Goal: Task Accomplishment & Management: Use online tool/utility

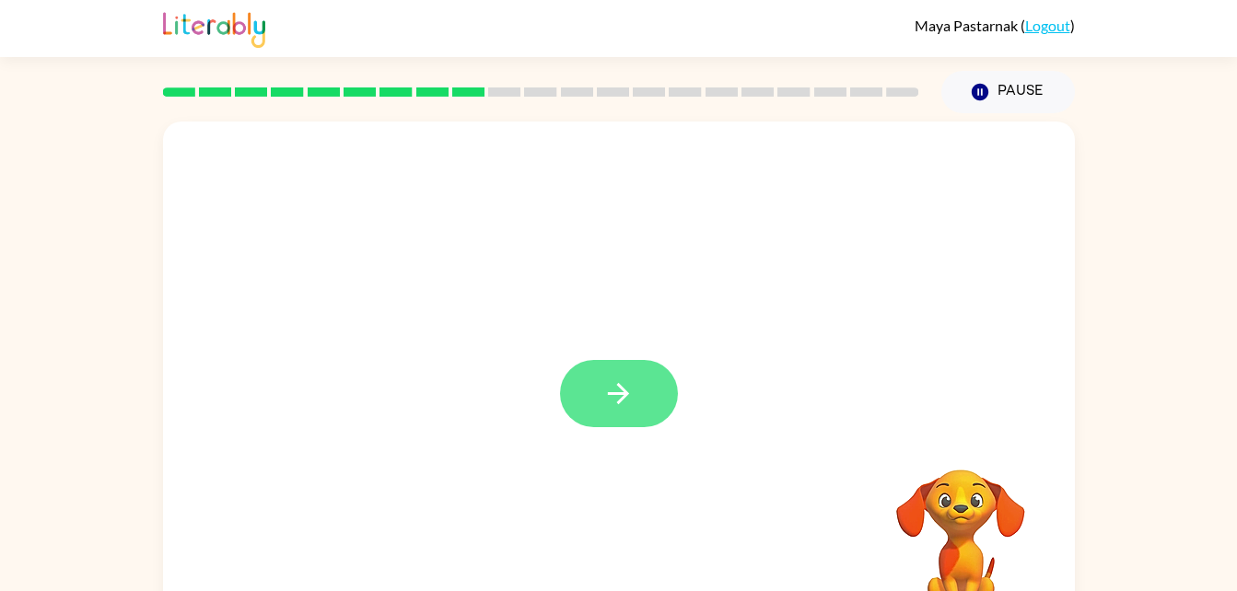
click at [650, 405] on button "button" at bounding box center [619, 393] width 118 height 67
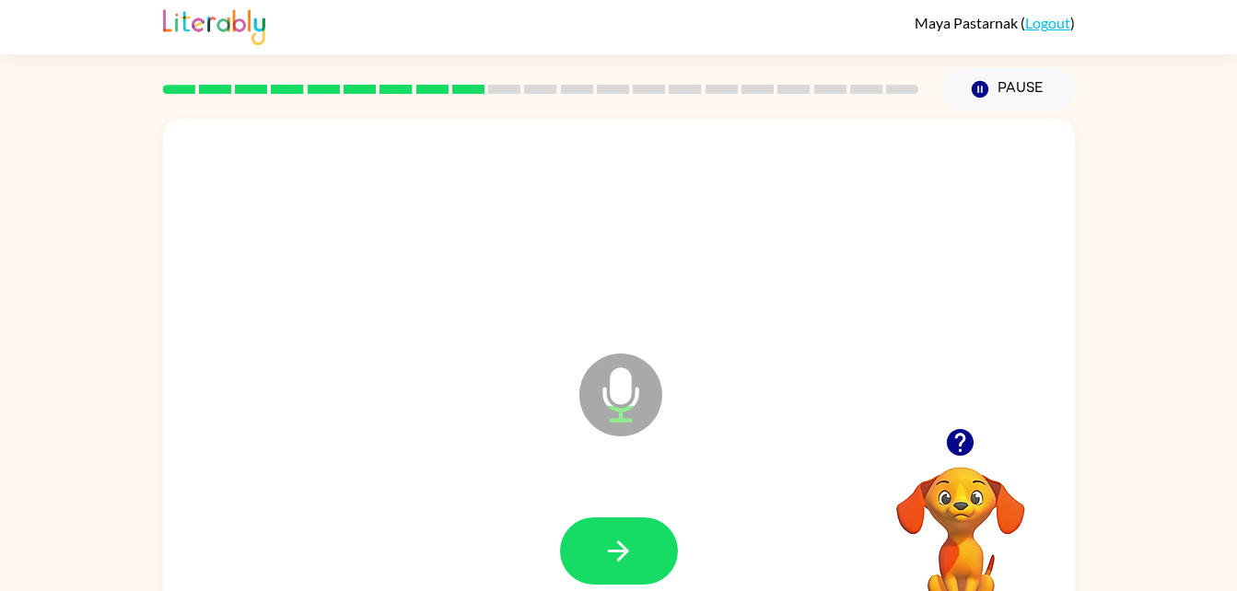
scroll to position [6, 0]
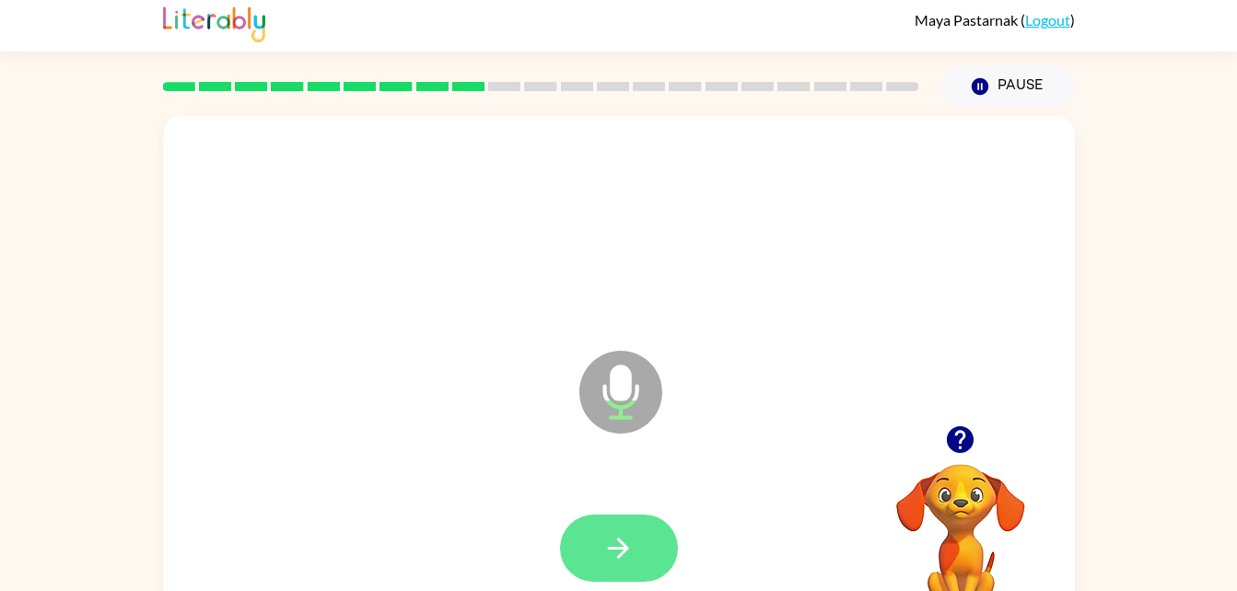
click at [646, 561] on button "button" at bounding box center [619, 548] width 118 height 67
click at [617, 580] on button "button" at bounding box center [619, 548] width 118 height 67
click at [645, 538] on button "button" at bounding box center [619, 548] width 118 height 67
click at [622, 546] on icon "button" at bounding box center [618, 548] width 32 height 32
click at [639, 551] on button "button" at bounding box center [619, 548] width 118 height 67
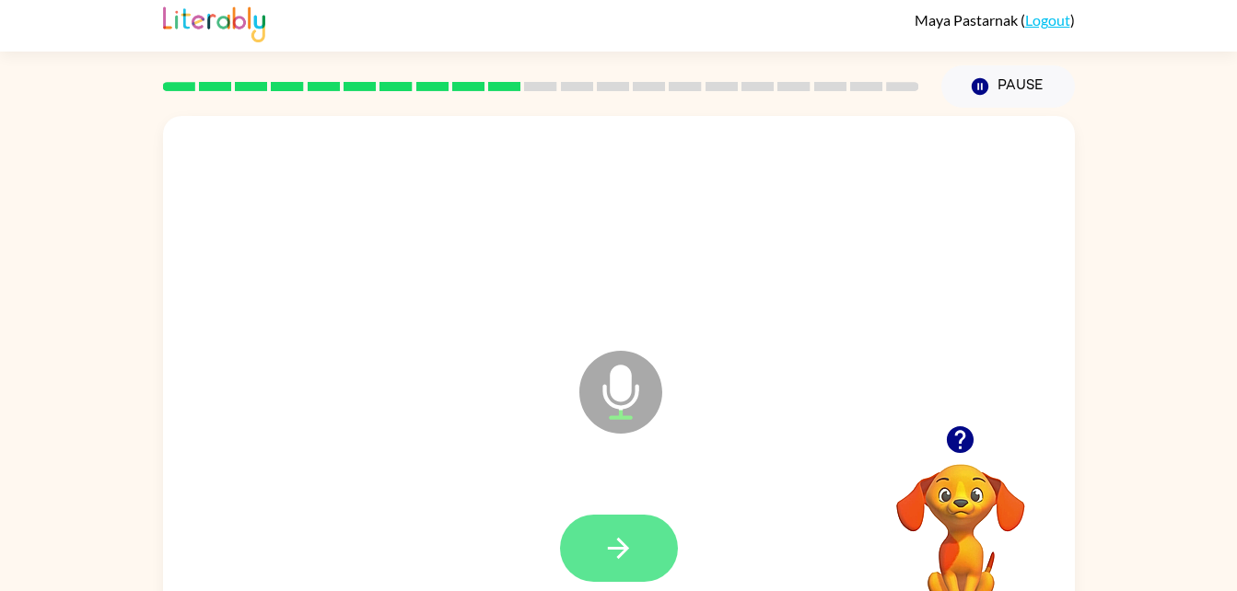
click at [648, 578] on button "button" at bounding box center [619, 548] width 118 height 67
click at [643, 543] on button "button" at bounding box center [619, 548] width 118 height 67
click at [651, 527] on button "button" at bounding box center [619, 548] width 118 height 67
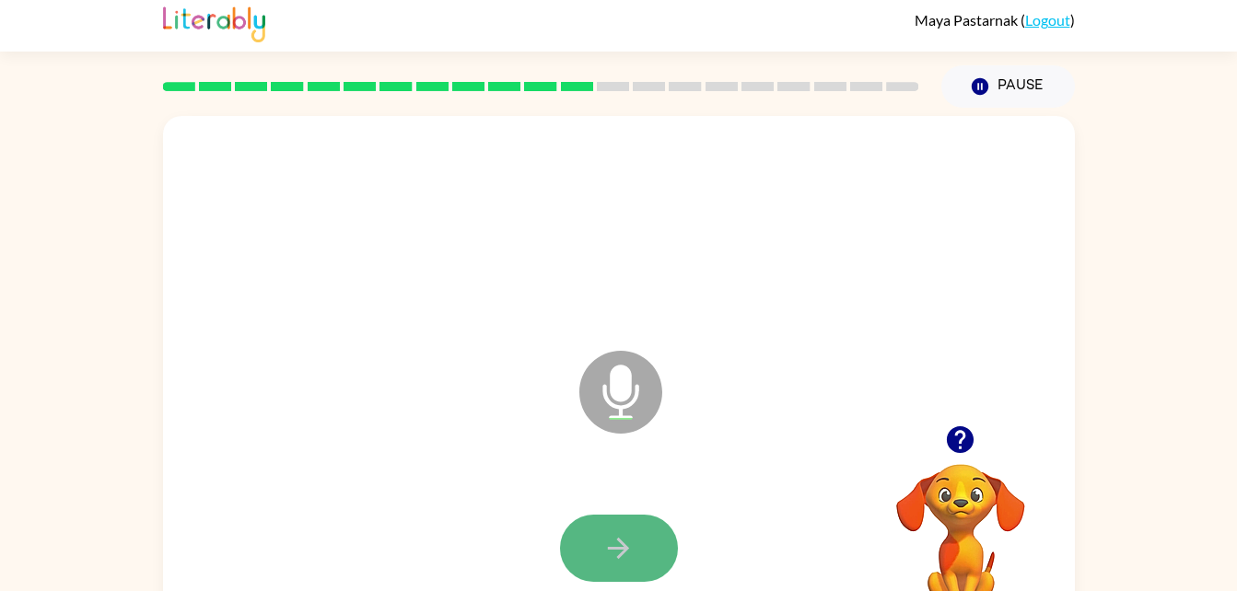
click at [625, 515] on button "button" at bounding box center [619, 548] width 118 height 67
click at [626, 516] on button "button" at bounding box center [619, 548] width 118 height 67
click at [672, 543] on button "button" at bounding box center [619, 548] width 118 height 67
click at [656, 567] on button "button" at bounding box center [619, 548] width 118 height 67
click at [644, 560] on button "button" at bounding box center [619, 548] width 118 height 67
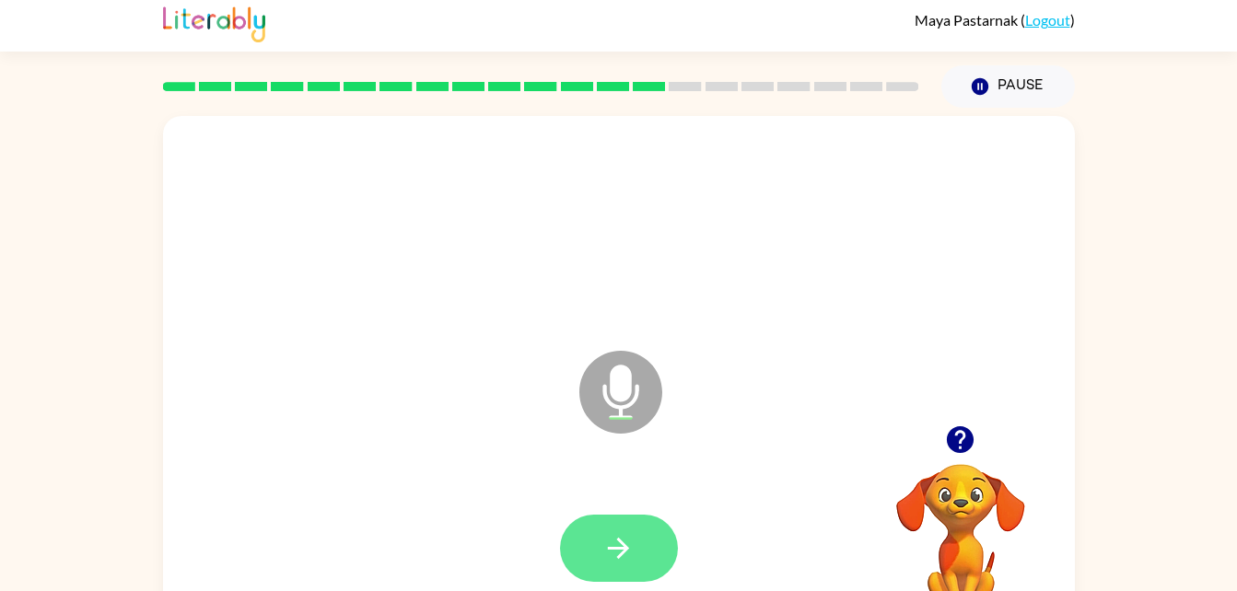
click at [621, 569] on button "button" at bounding box center [619, 548] width 118 height 67
click at [609, 527] on button "button" at bounding box center [619, 548] width 118 height 67
click at [654, 550] on button "button" at bounding box center [619, 548] width 118 height 67
click at [661, 551] on button "button" at bounding box center [619, 548] width 118 height 67
click at [633, 547] on icon "button" at bounding box center [618, 548] width 32 height 32
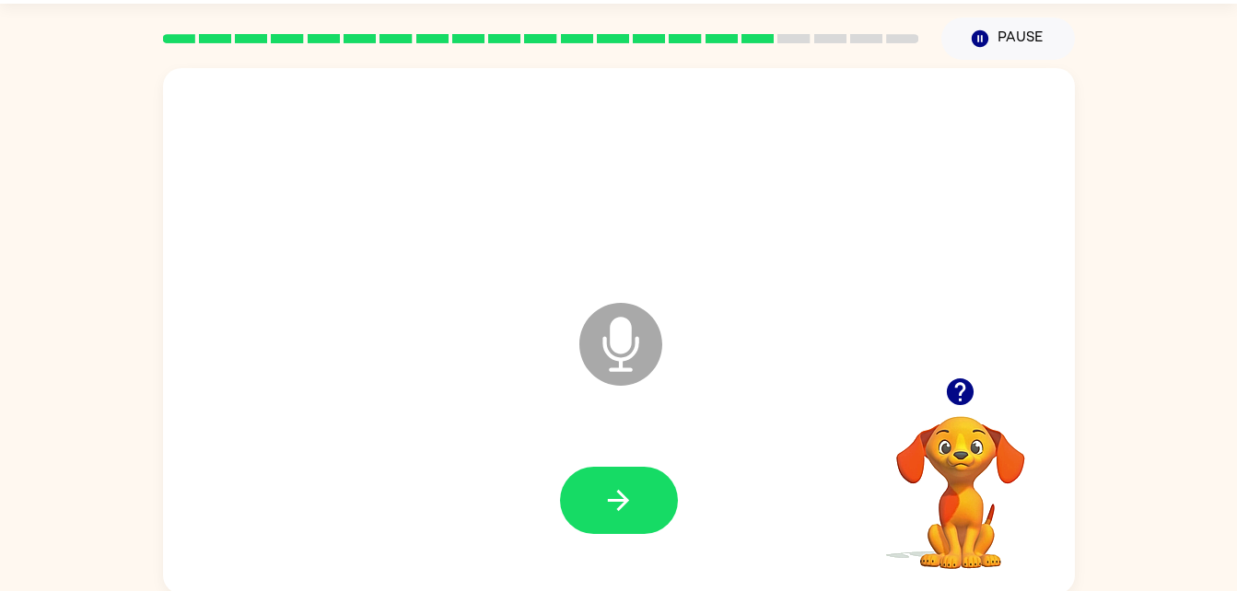
scroll to position [54, 0]
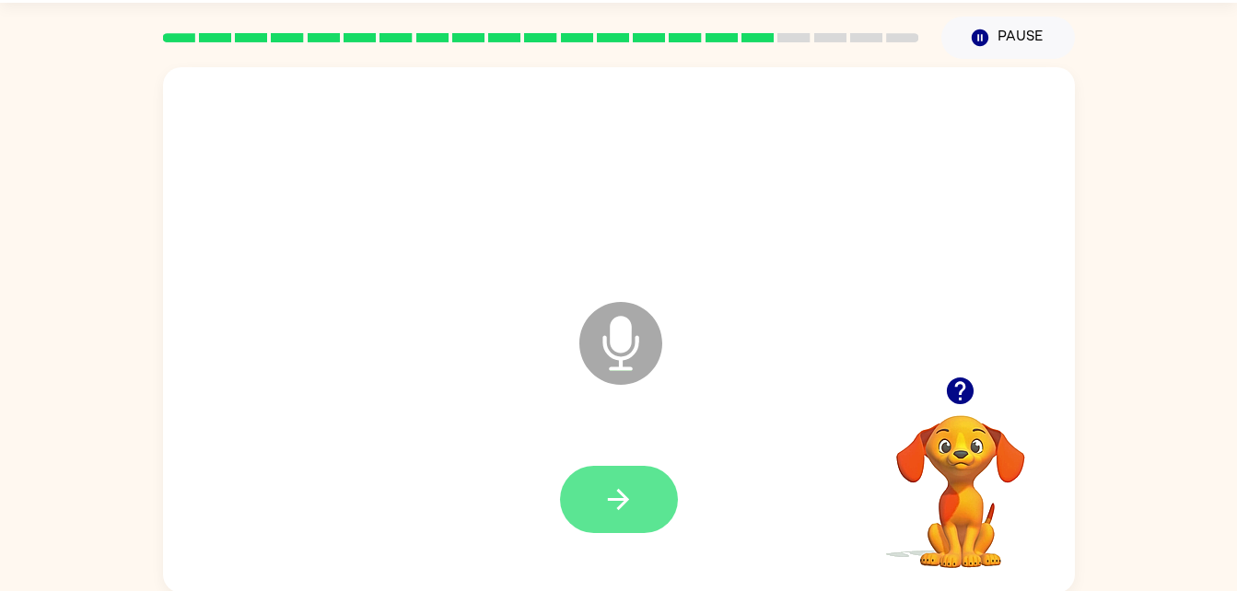
click at [635, 496] on button "button" at bounding box center [619, 499] width 118 height 67
click at [665, 488] on button "button" at bounding box center [619, 499] width 118 height 67
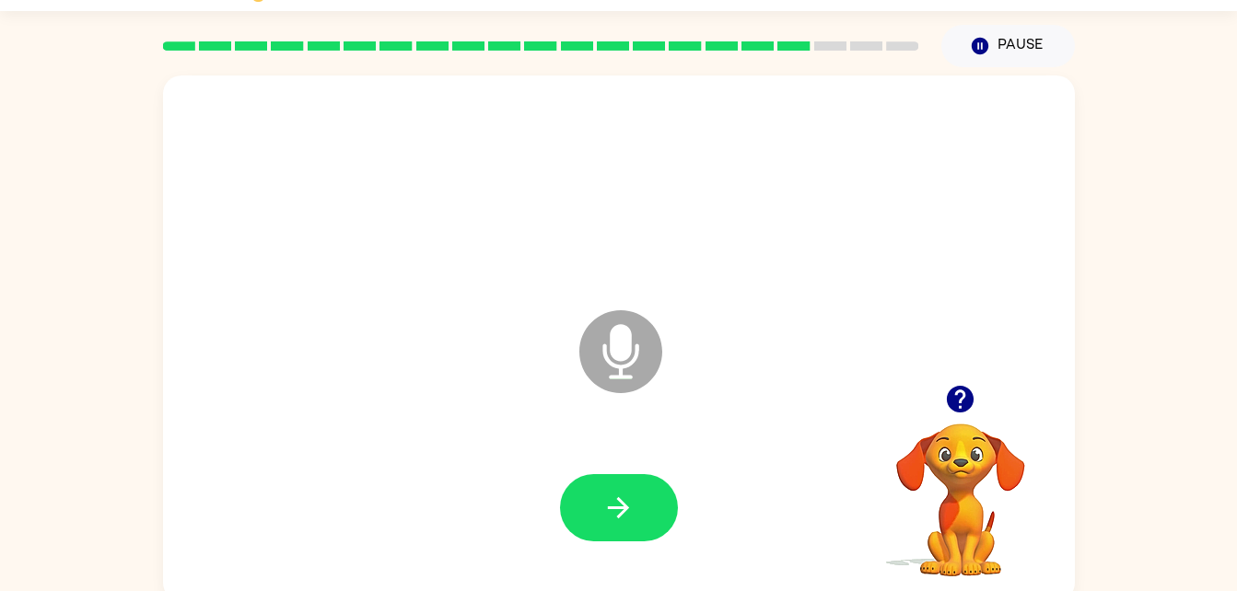
scroll to position [53, 0]
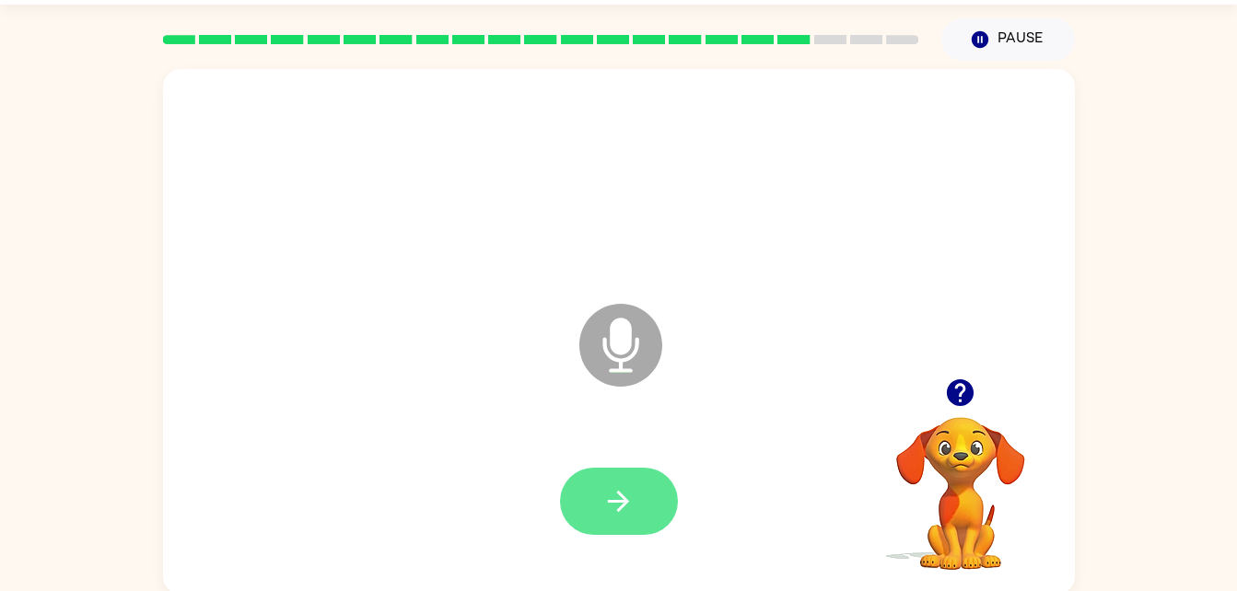
click at [669, 520] on button "button" at bounding box center [619, 501] width 118 height 67
click at [630, 504] on icon "button" at bounding box center [618, 501] width 32 height 32
click at [433, 257] on div "Microphone The Microphone is here when it is your turn to talk" at bounding box center [619, 332] width 912 height 526
click at [575, 515] on button "button" at bounding box center [619, 501] width 118 height 67
click at [617, 482] on button "button" at bounding box center [619, 501] width 118 height 67
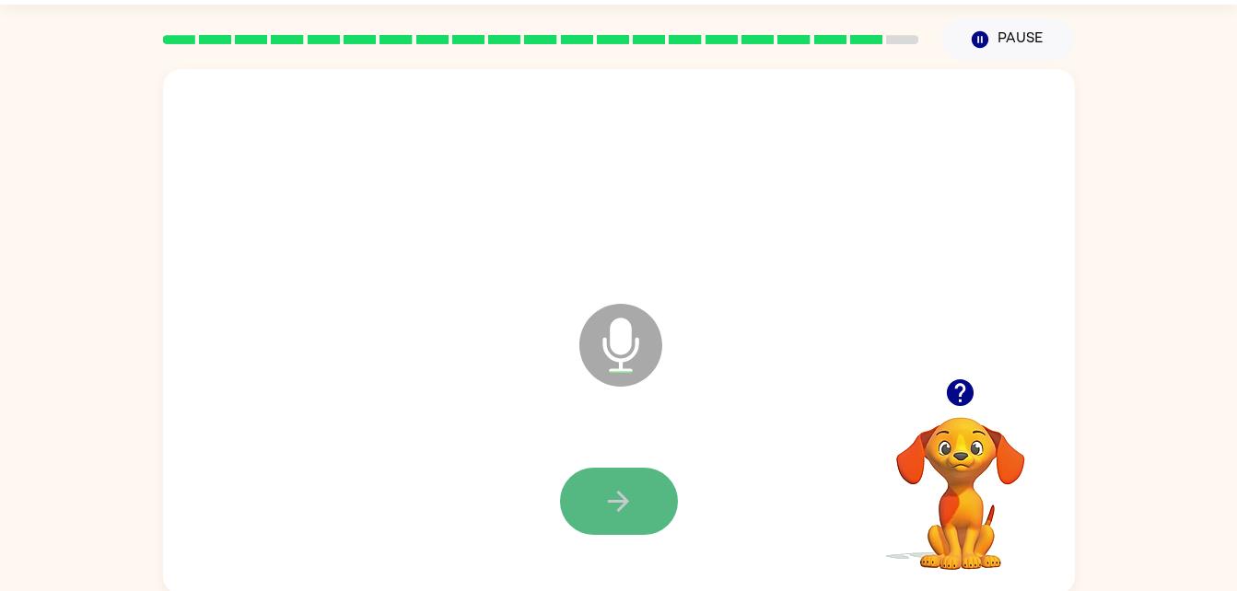
click at [615, 512] on icon "button" at bounding box center [618, 501] width 32 height 32
click at [594, 520] on button "button" at bounding box center [619, 501] width 118 height 67
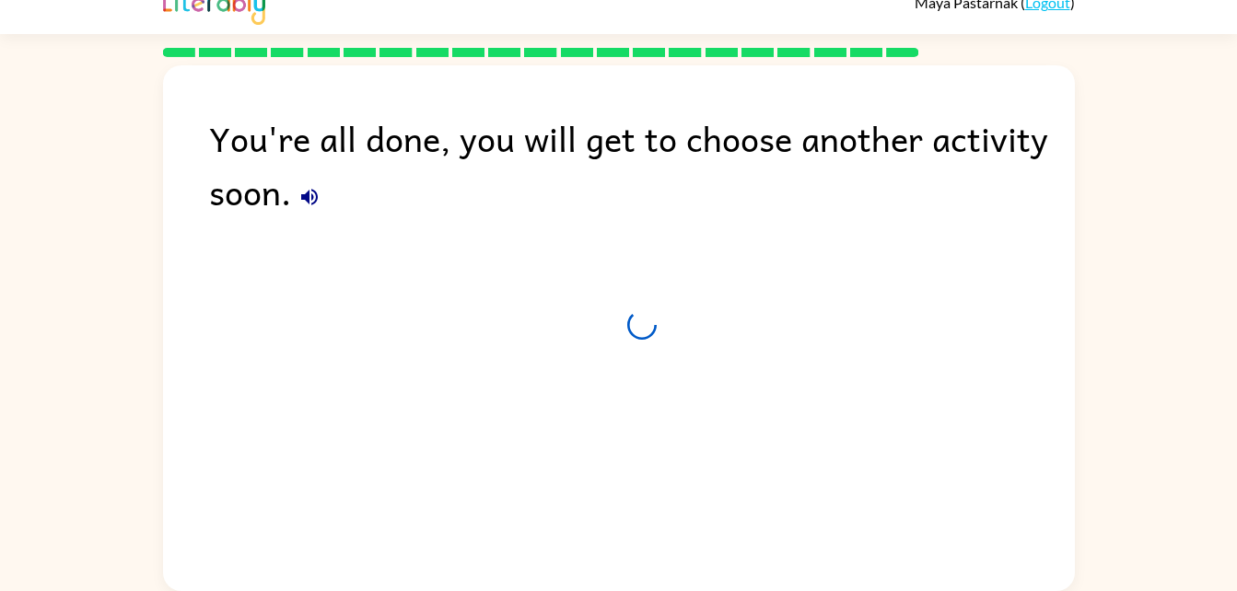
scroll to position [23, 0]
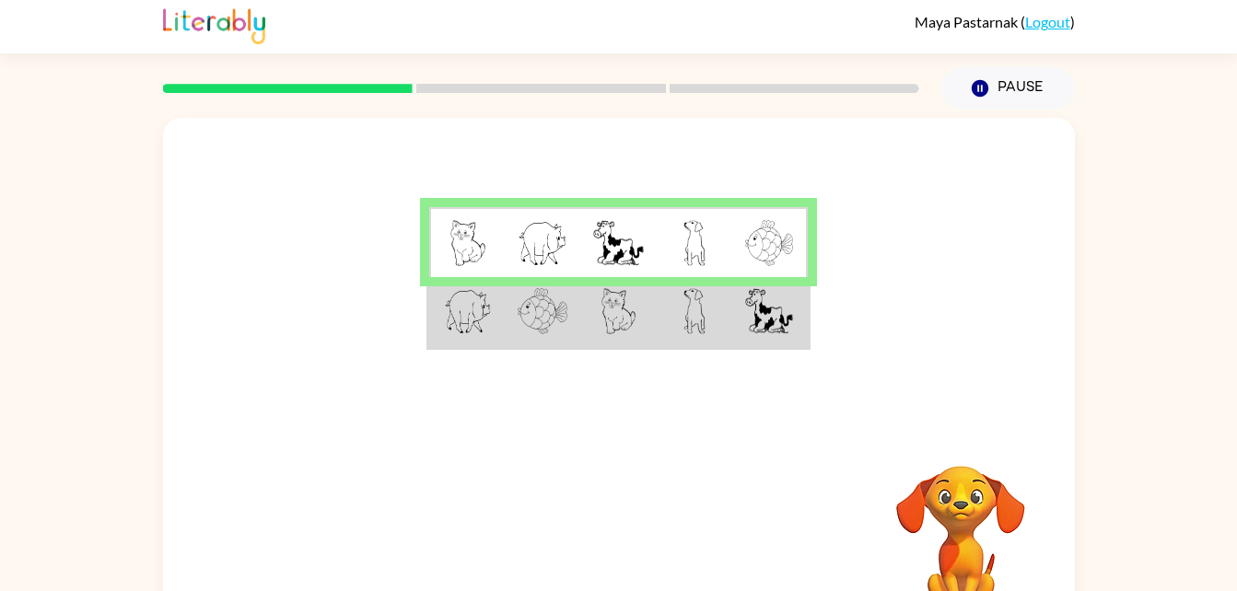
scroll to position [5, 0]
click at [763, 240] on td at bounding box center [770, 241] width 76 height 71
click at [735, 336] on td at bounding box center [770, 311] width 76 height 71
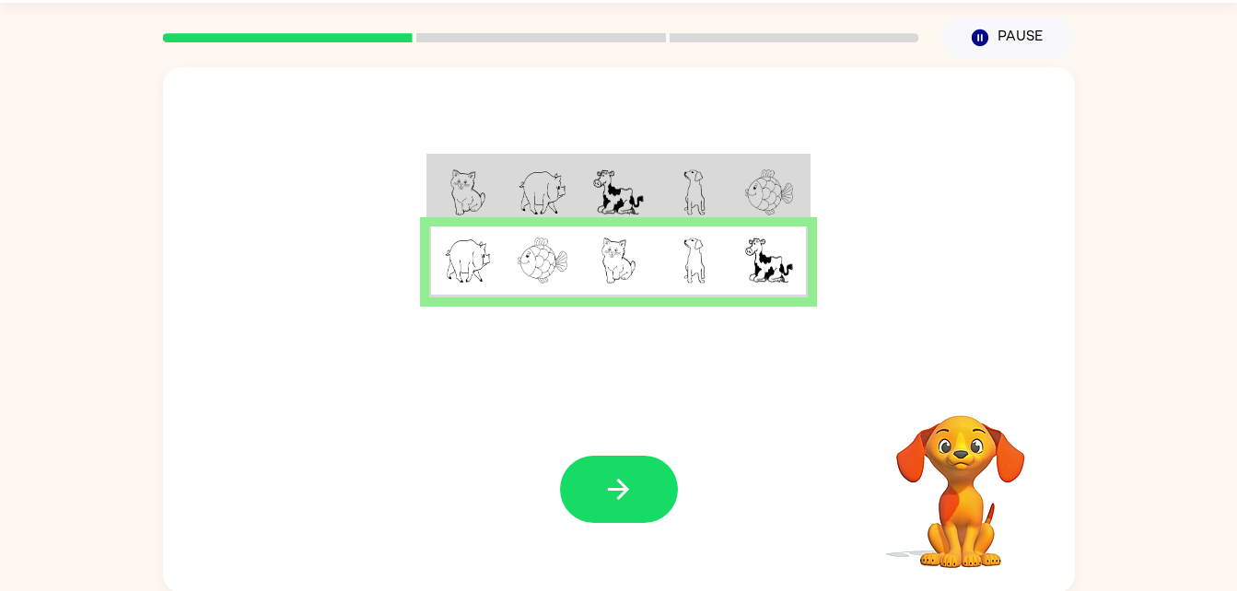
scroll to position [56, 0]
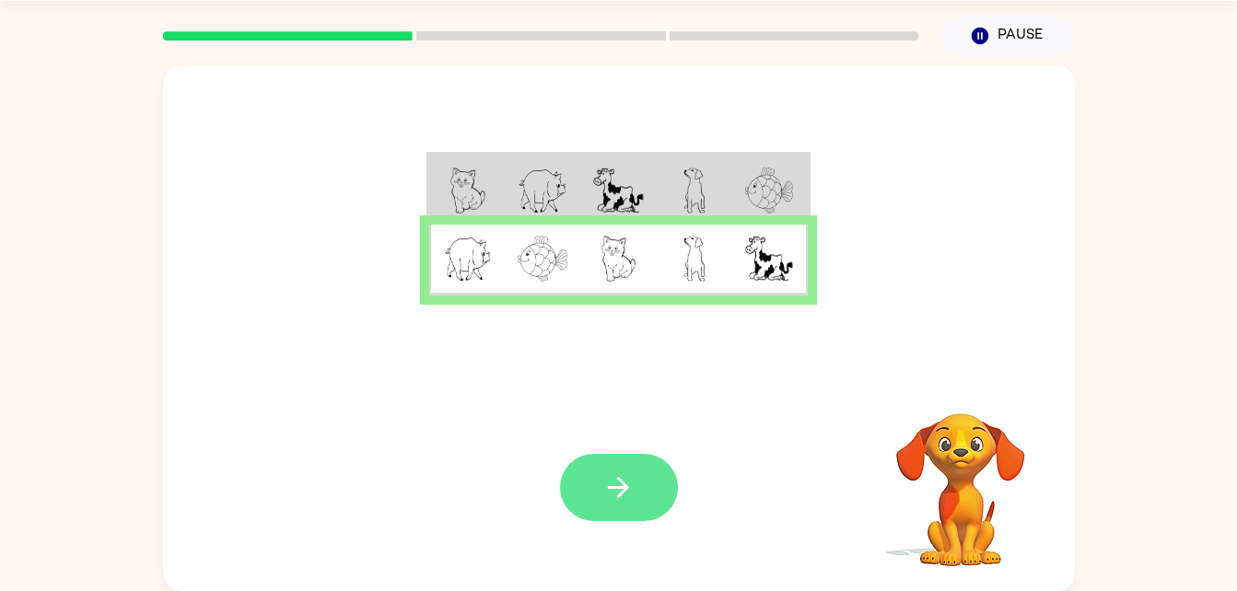
click at [632, 483] on icon "button" at bounding box center [618, 488] width 32 height 32
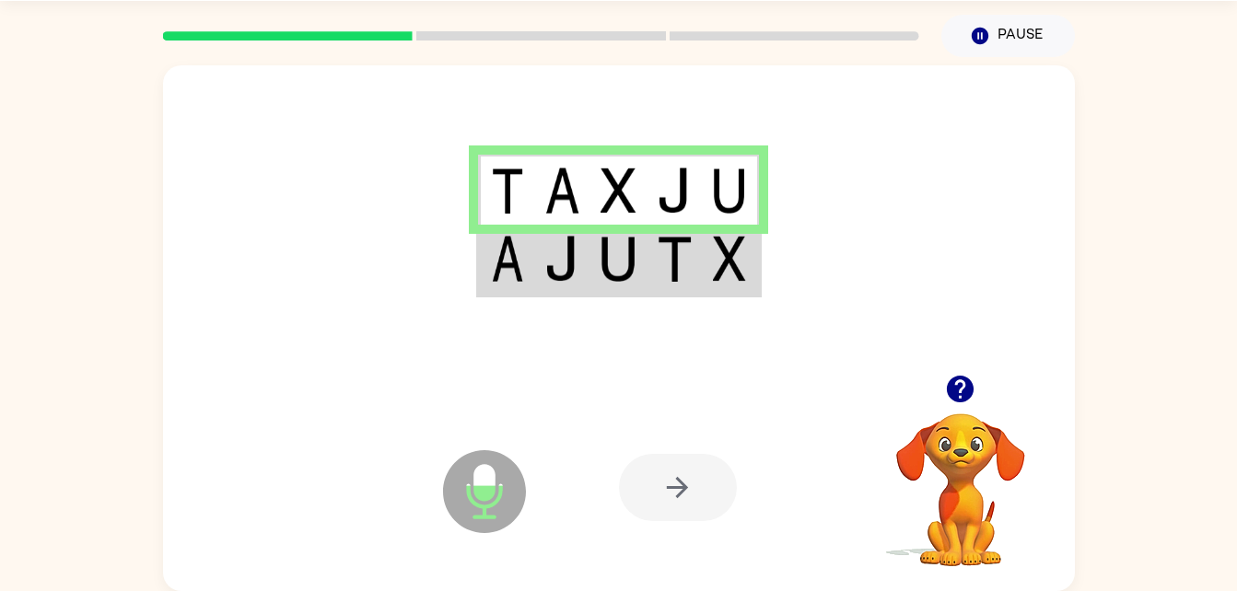
click at [752, 268] on td at bounding box center [731, 260] width 56 height 71
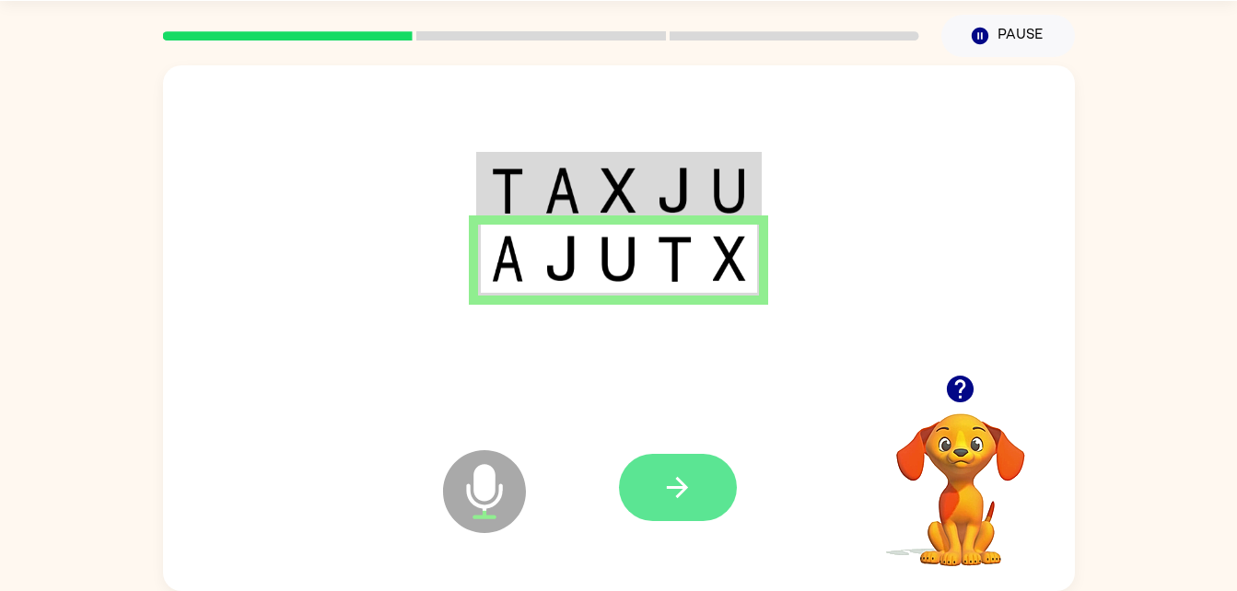
click at [684, 473] on icon "button" at bounding box center [677, 488] width 32 height 32
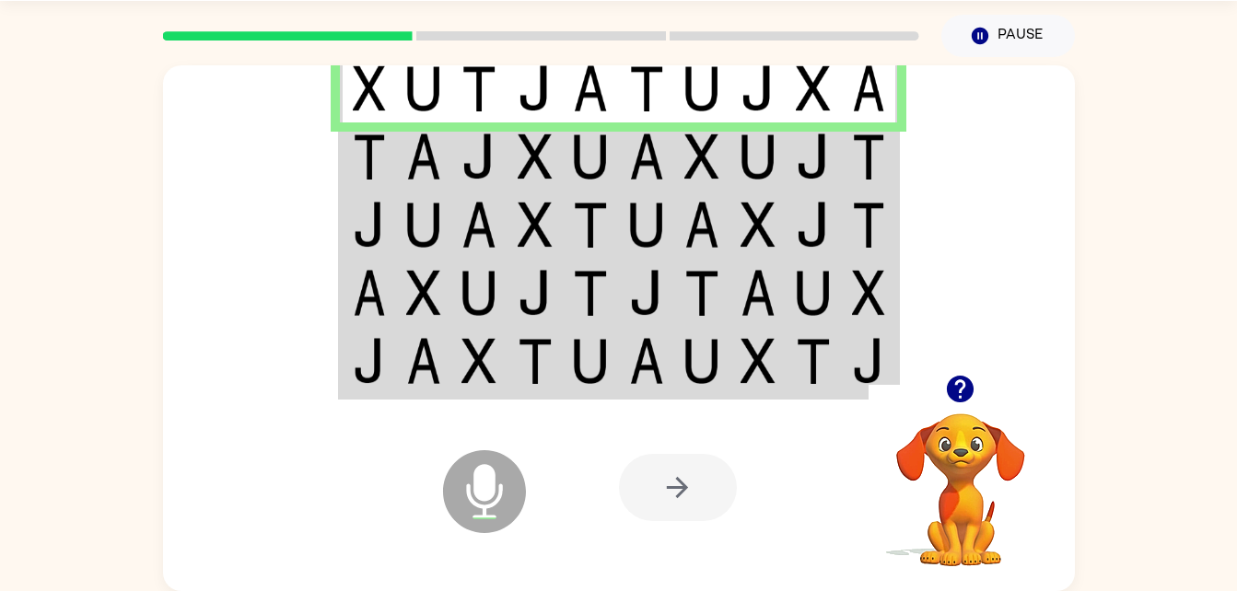
click at [708, 166] on img at bounding box center [701, 157] width 35 height 46
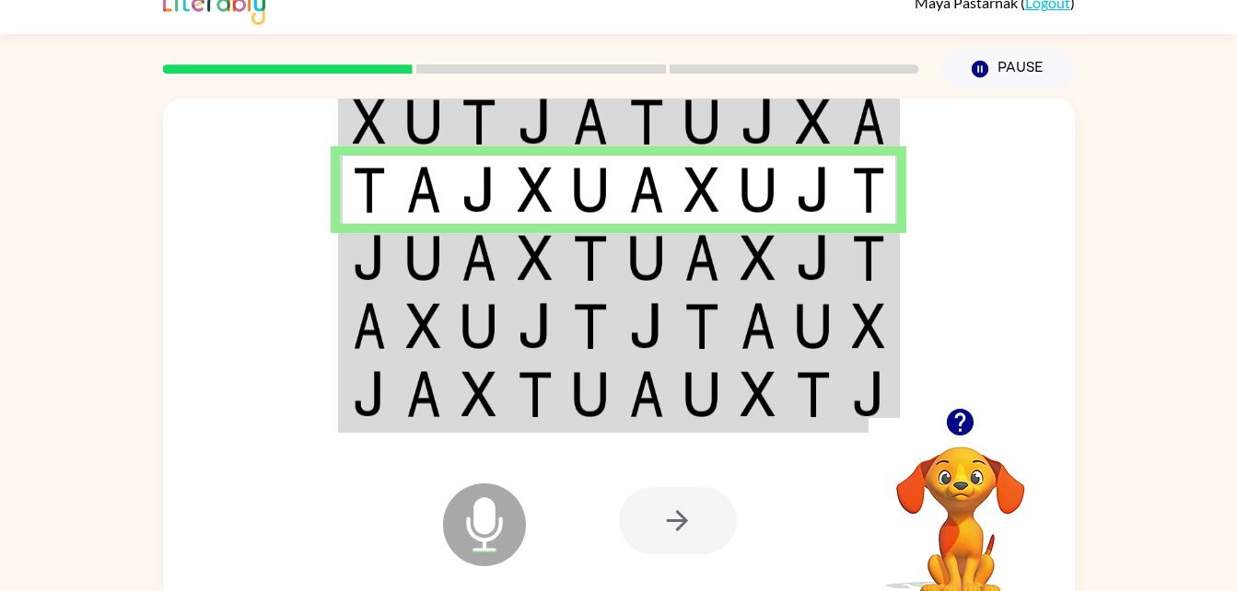
scroll to position [0, 0]
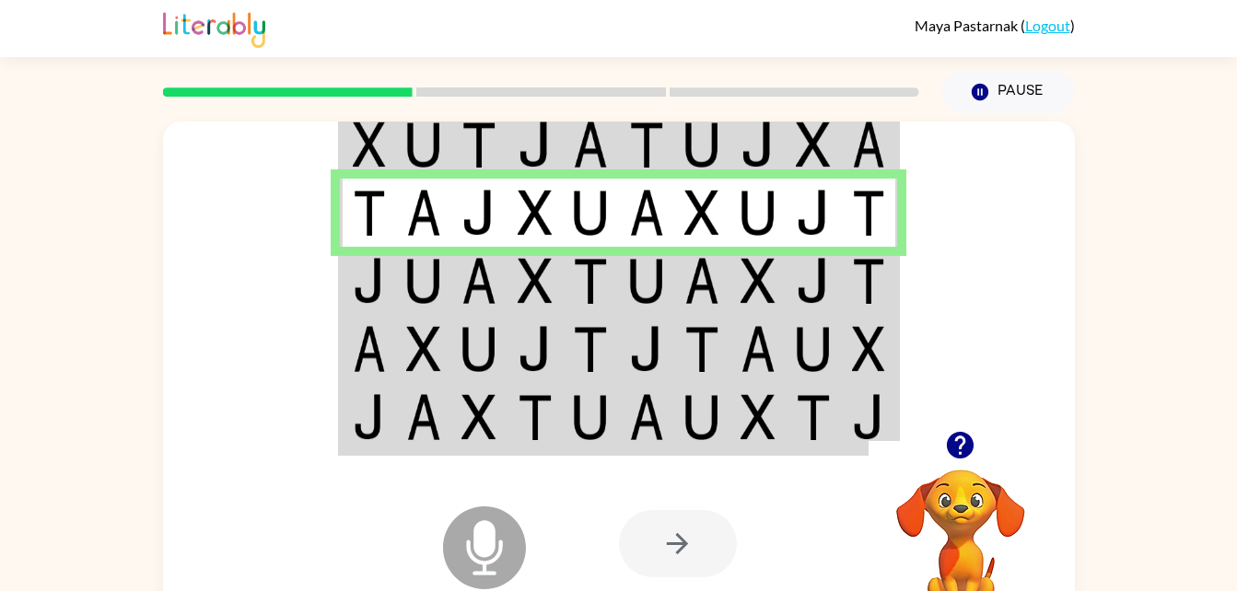
click at [881, 278] on img at bounding box center [868, 281] width 33 height 46
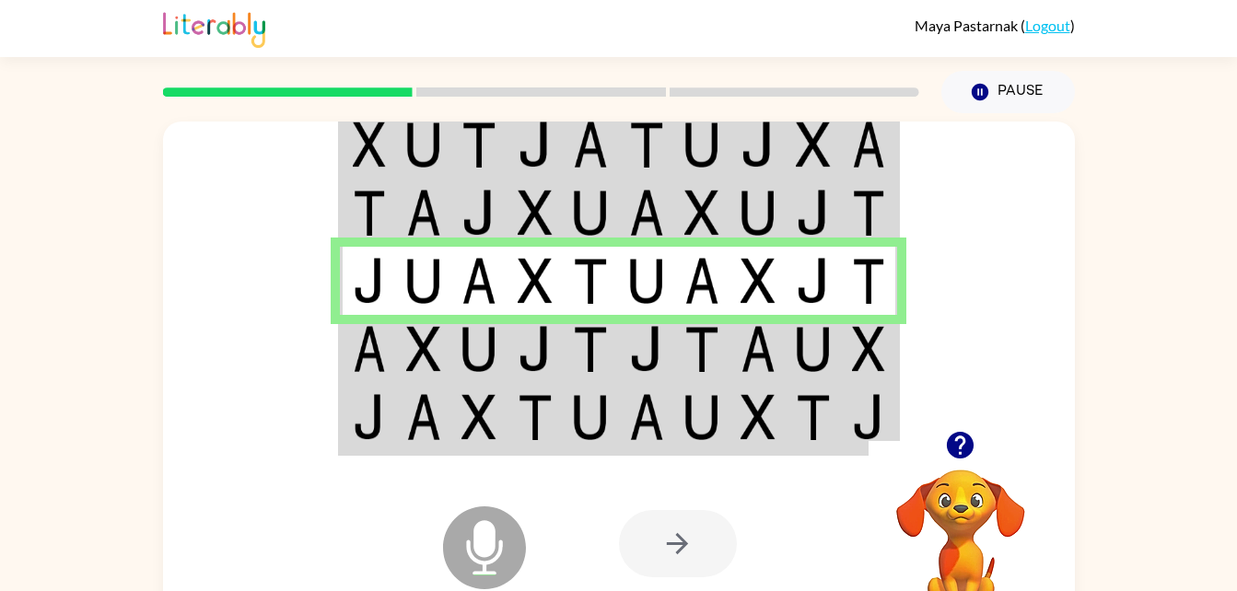
click at [877, 360] on img at bounding box center [868, 349] width 33 height 46
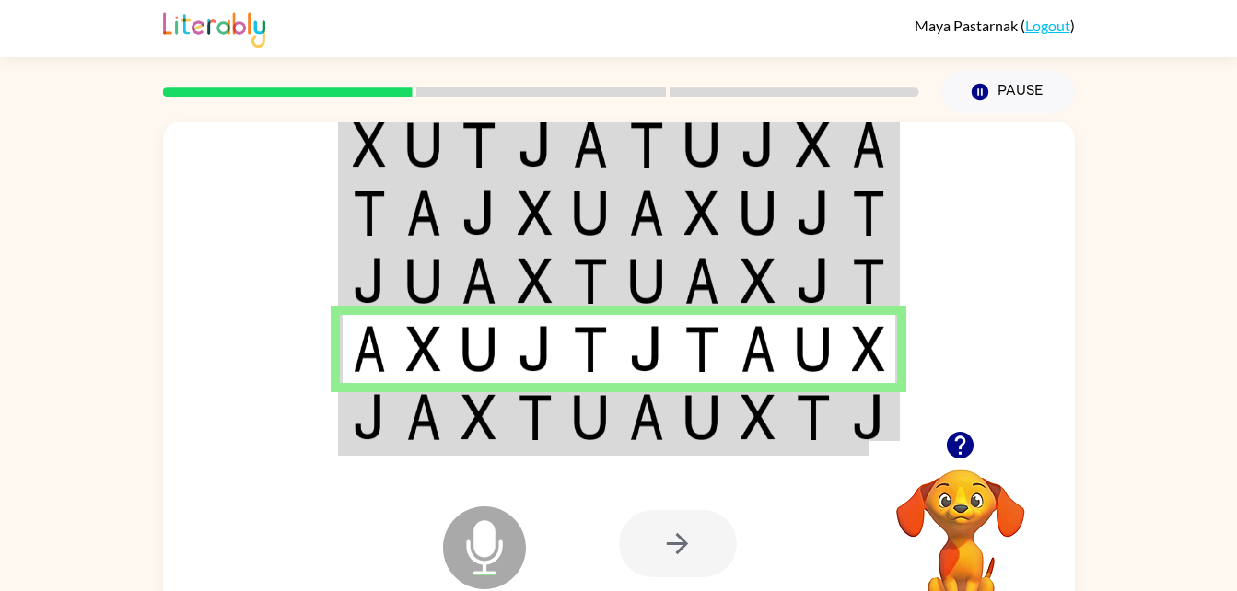
click at [869, 426] on div at bounding box center [961, 445] width 184 height 47
click at [849, 452] on div at bounding box center [755, 543] width 272 height 207
click at [866, 441] on div at bounding box center [755, 543] width 272 height 207
click at [870, 422] on div at bounding box center [961, 445] width 184 height 47
click at [808, 404] on img at bounding box center [813, 417] width 35 height 46
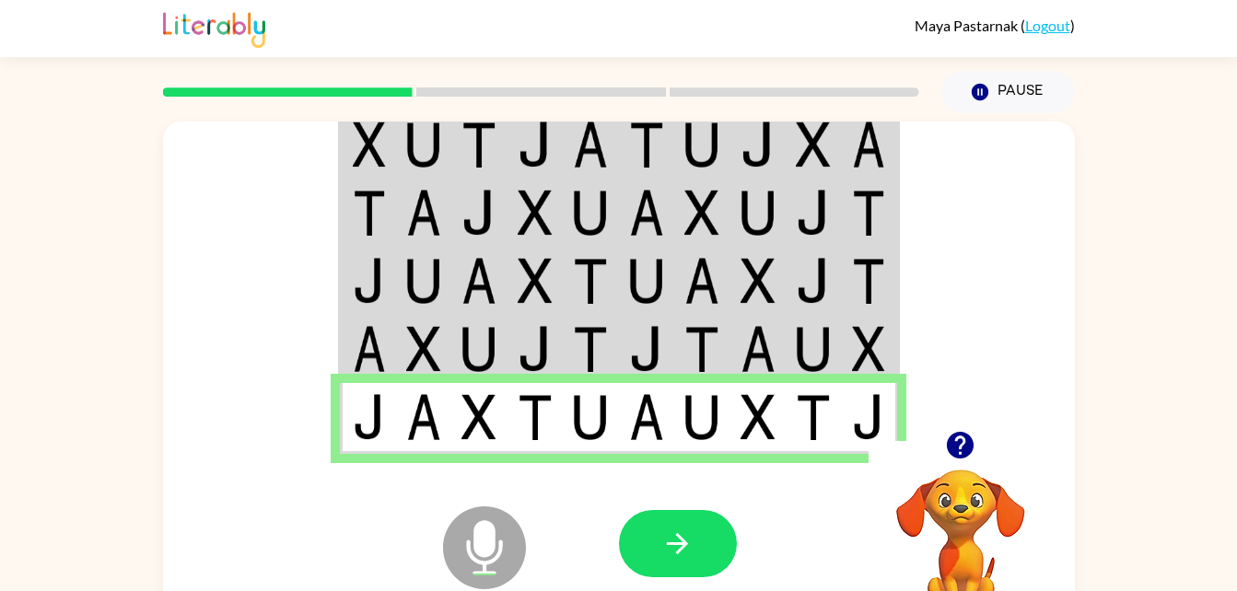
click at [820, 427] on img at bounding box center [813, 417] width 35 height 46
click at [673, 555] on icon "button" at bounding box center [677, 544] width 32 height 32
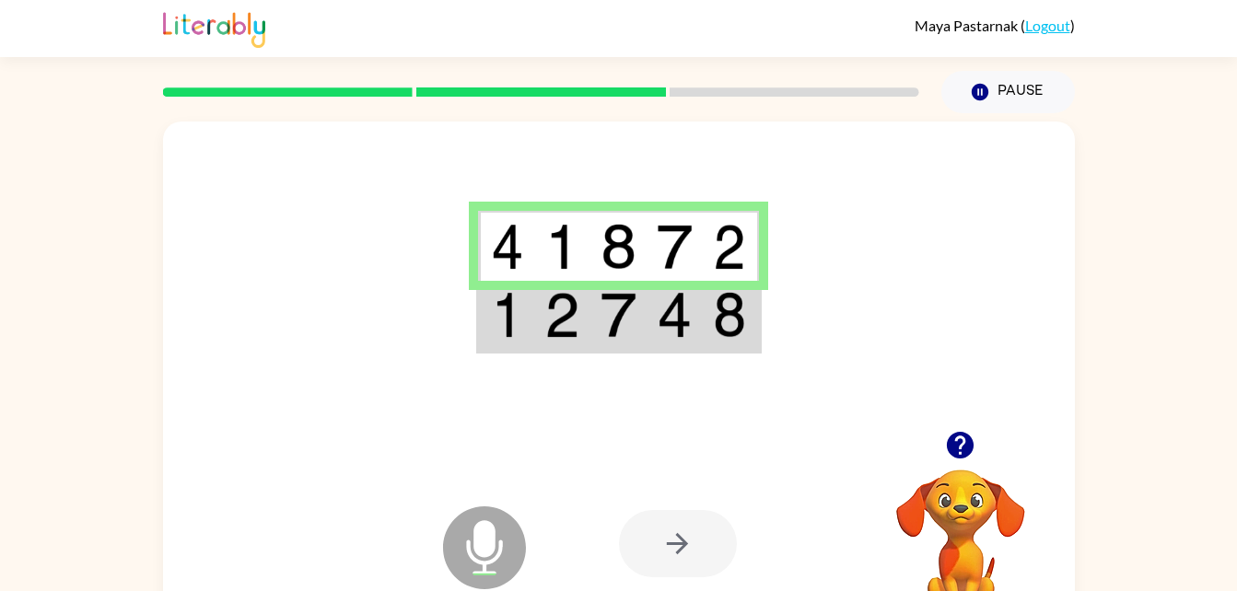
click at [696, 317] on td at bounding box center [675, 316] width 56 height 71
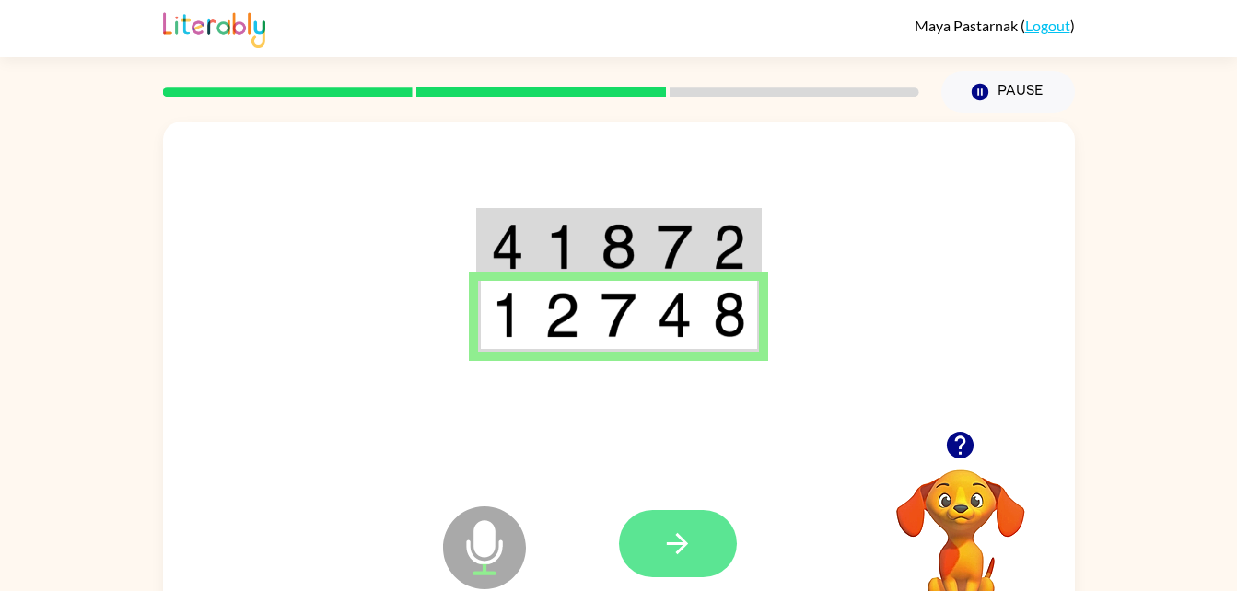
click at [697, 567] on button "button" at bounding box center [678, 543] width 118 height 67
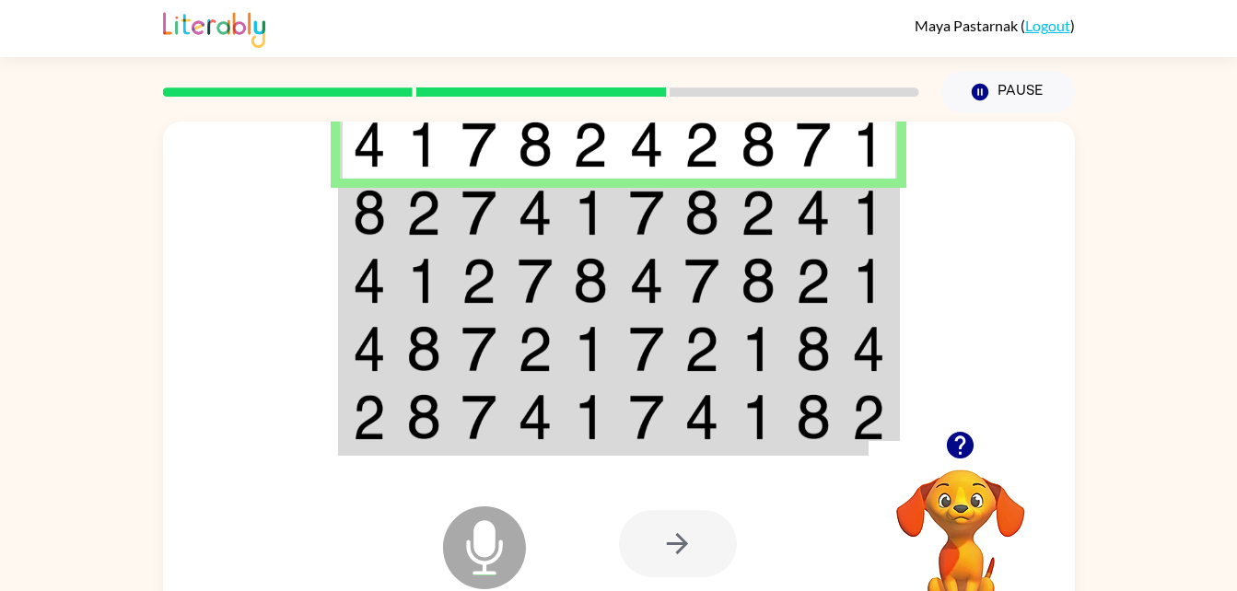
click at [870, 228] on img at bounding box center [868, 213] width 33 height 46
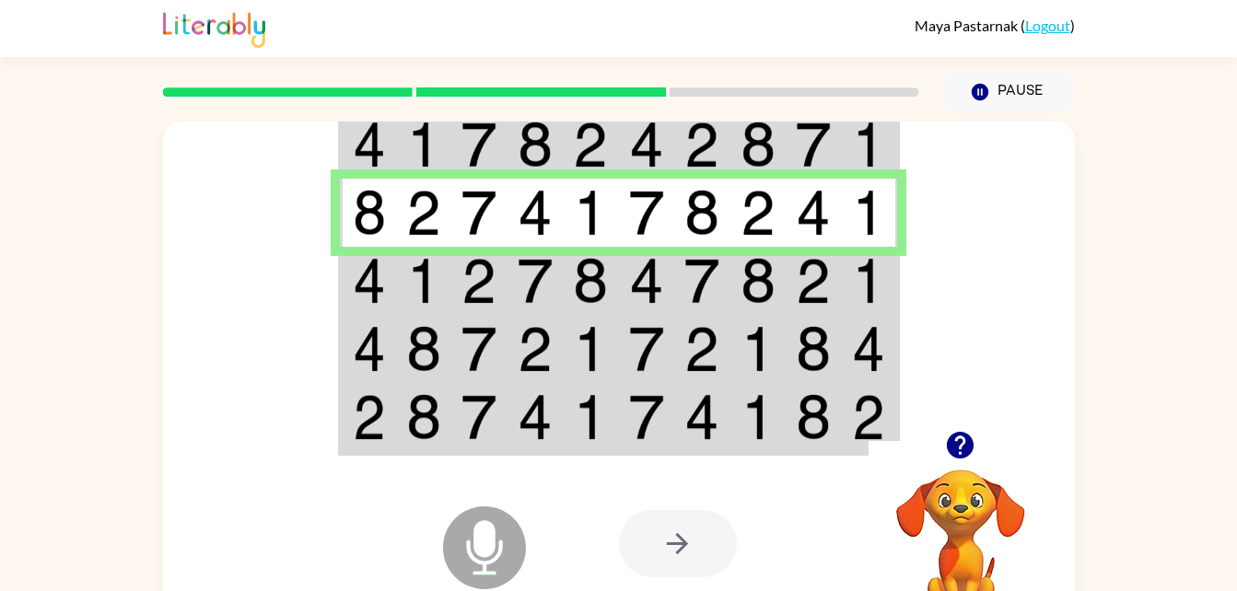
click at [864, 282] on img at bounding box center [868, 281] width 33 height 46
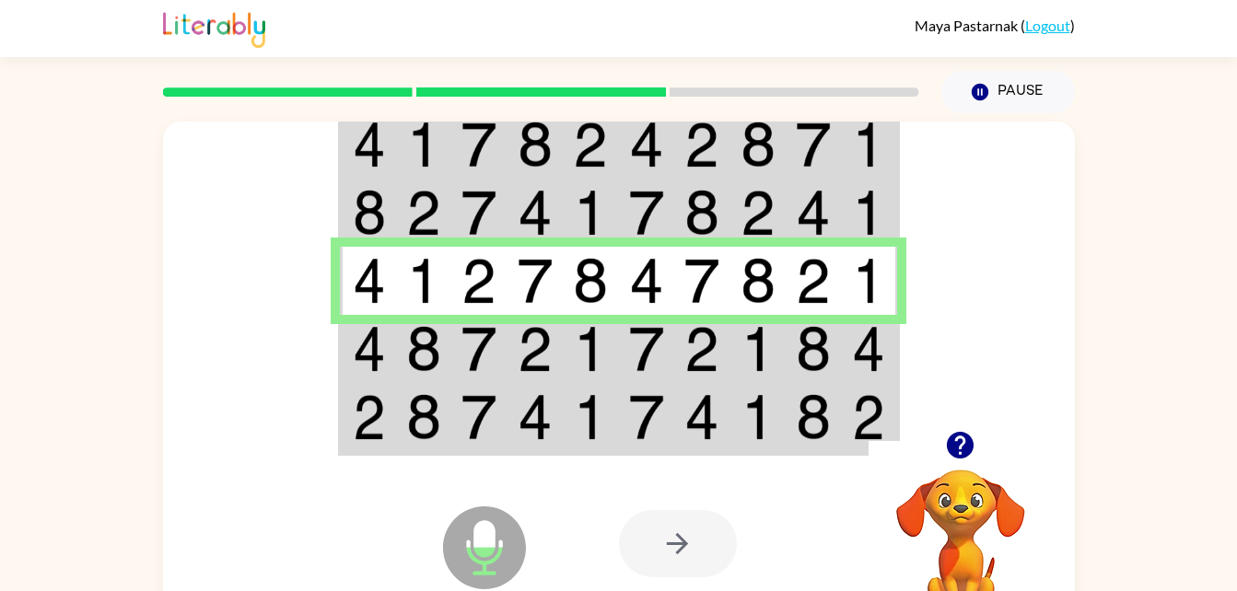
click at [871, 333] on img at bounding box center [868, 349] width 33 height 46
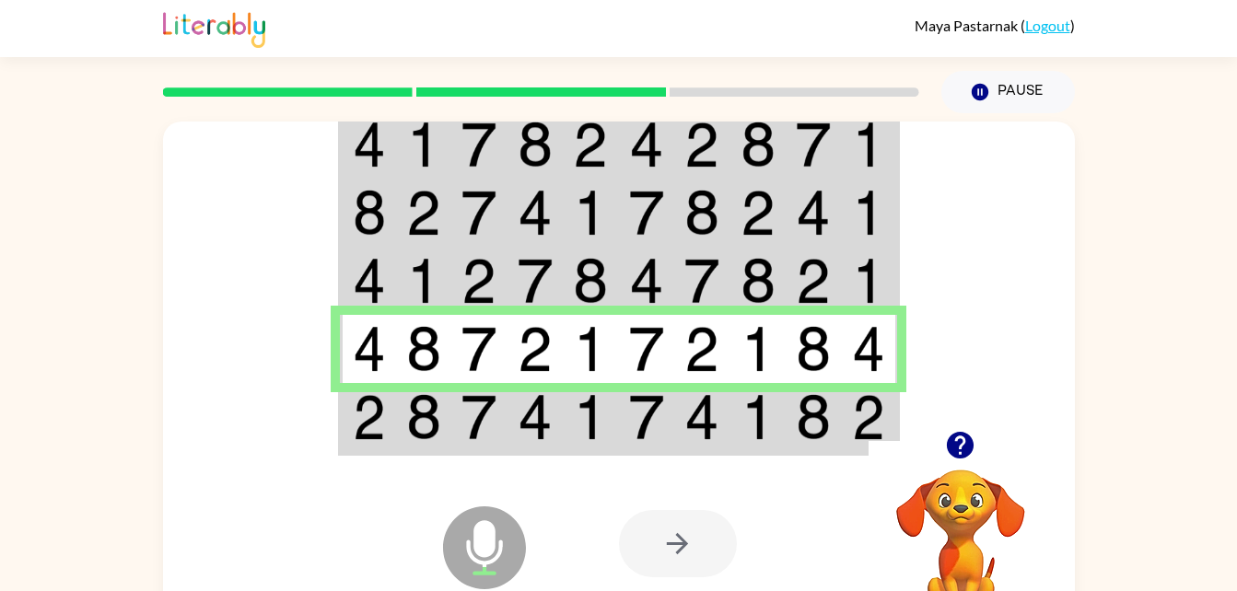
click at [871, 458] on div at bounding box center [961, 445] width 184 height 47
click at [835, 428] on td at bounding box center [814, 418] width 56 height 71
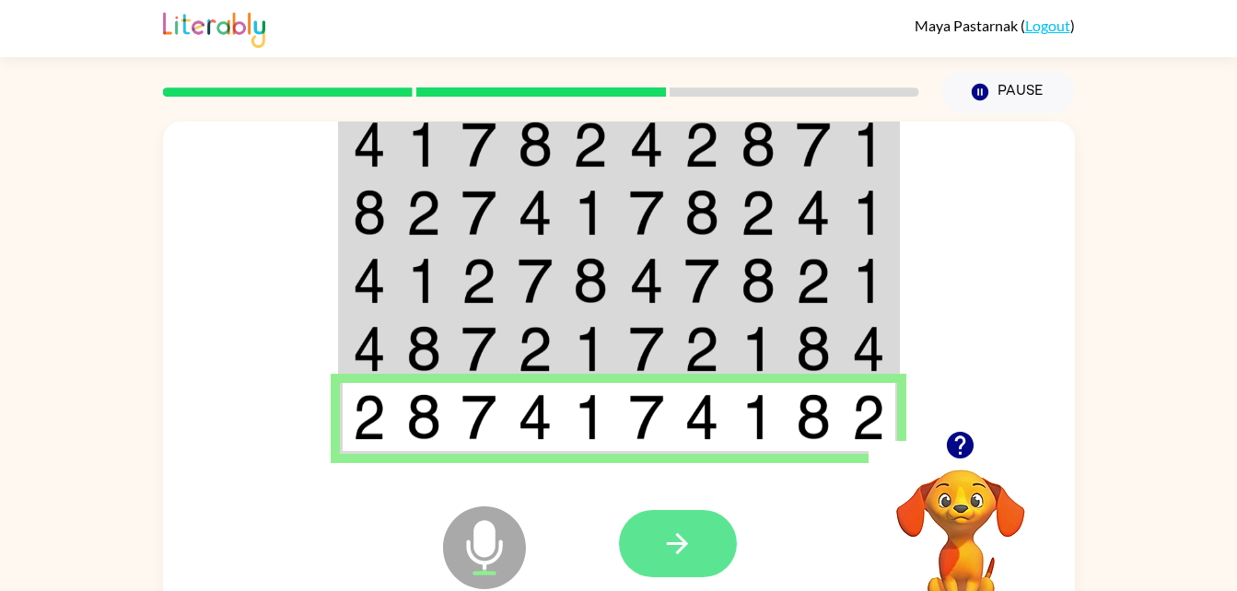
click at [683, 535] on icon "button" at bounding box center [677, 544] width 32 height 32
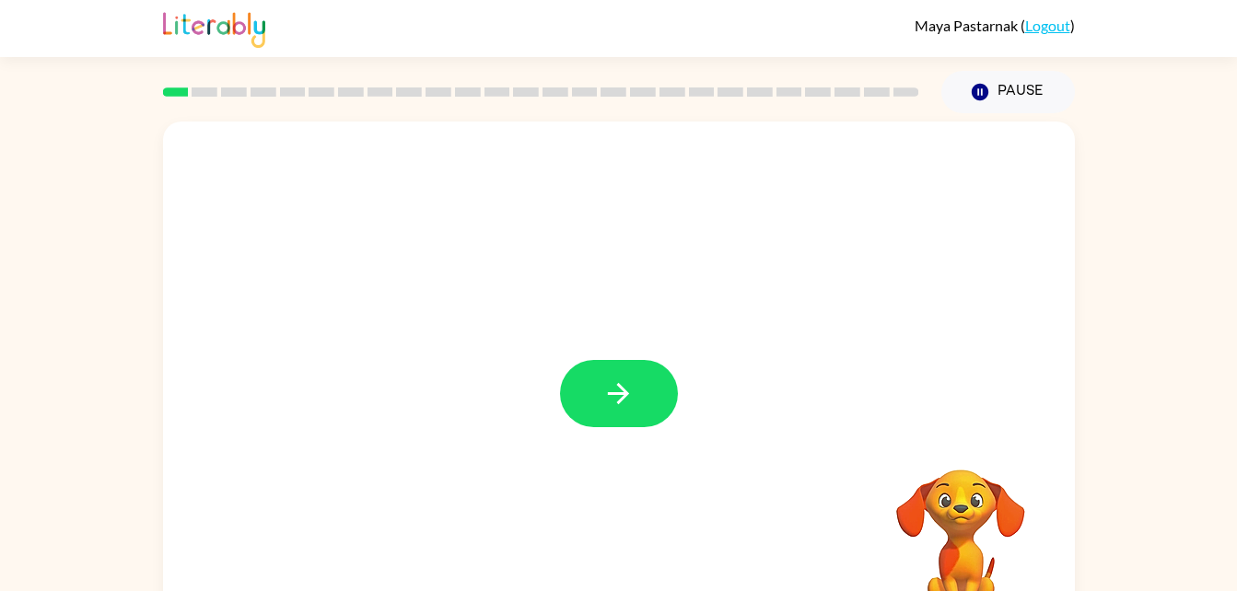
click at [562, 434] on div at bounding box center [619, 385] width 912 height 526
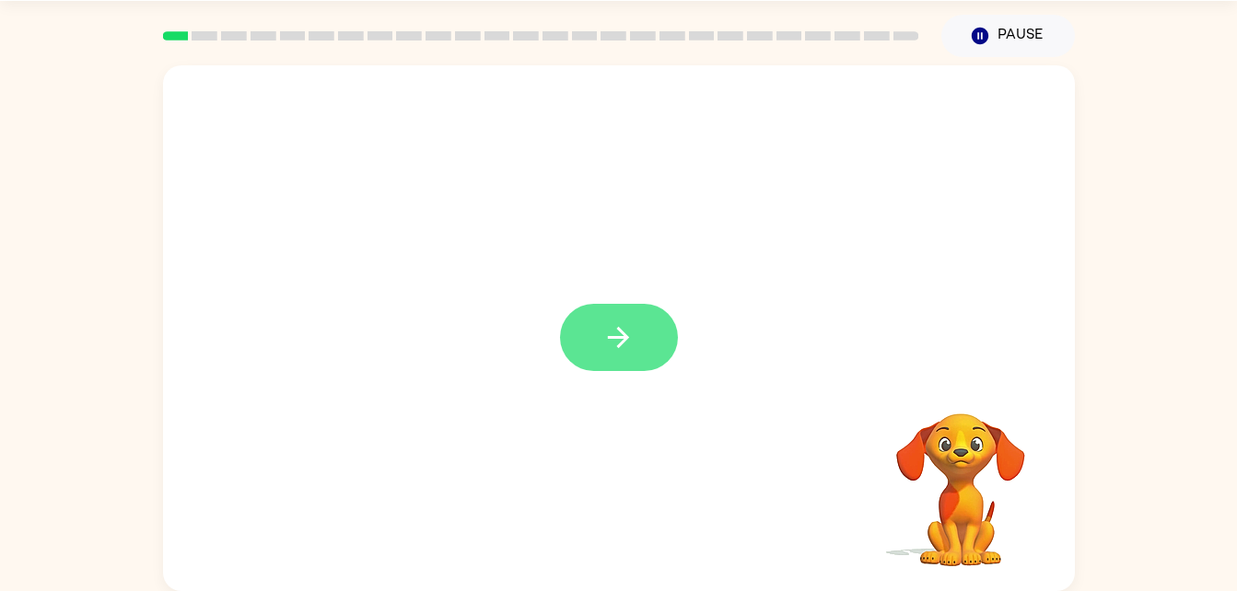
click at [626, 345] on icon "button" at bounding box center [618, 337] width 32 height 32
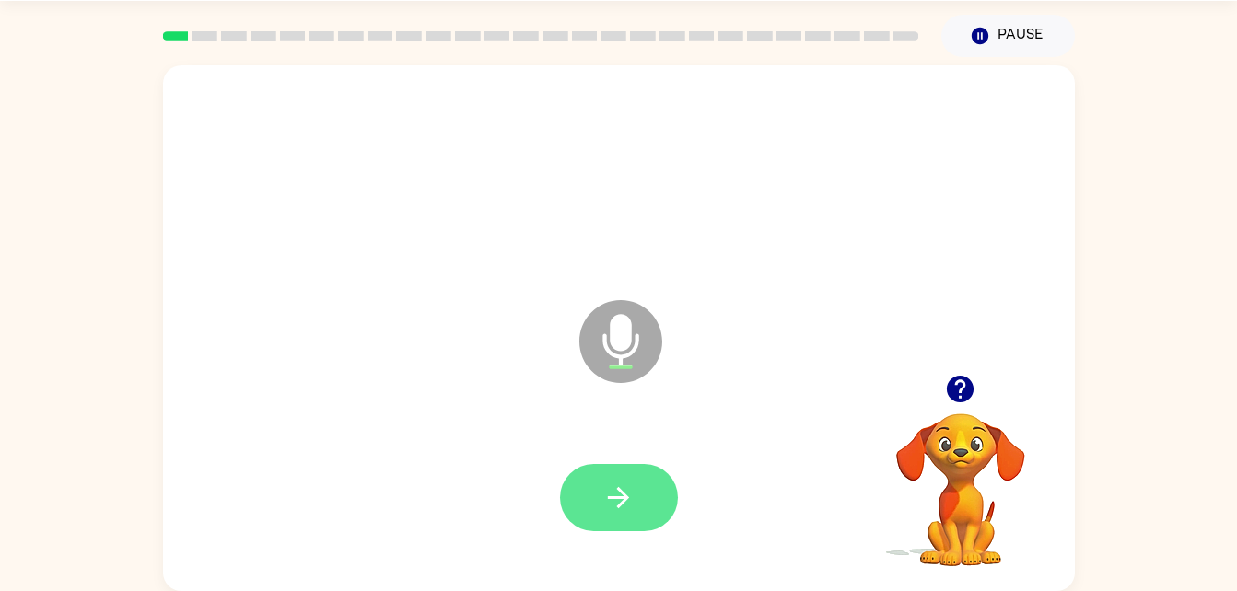
click at [615, 505] on icon "button" at bounding box center [618, 498] width 32 height 32
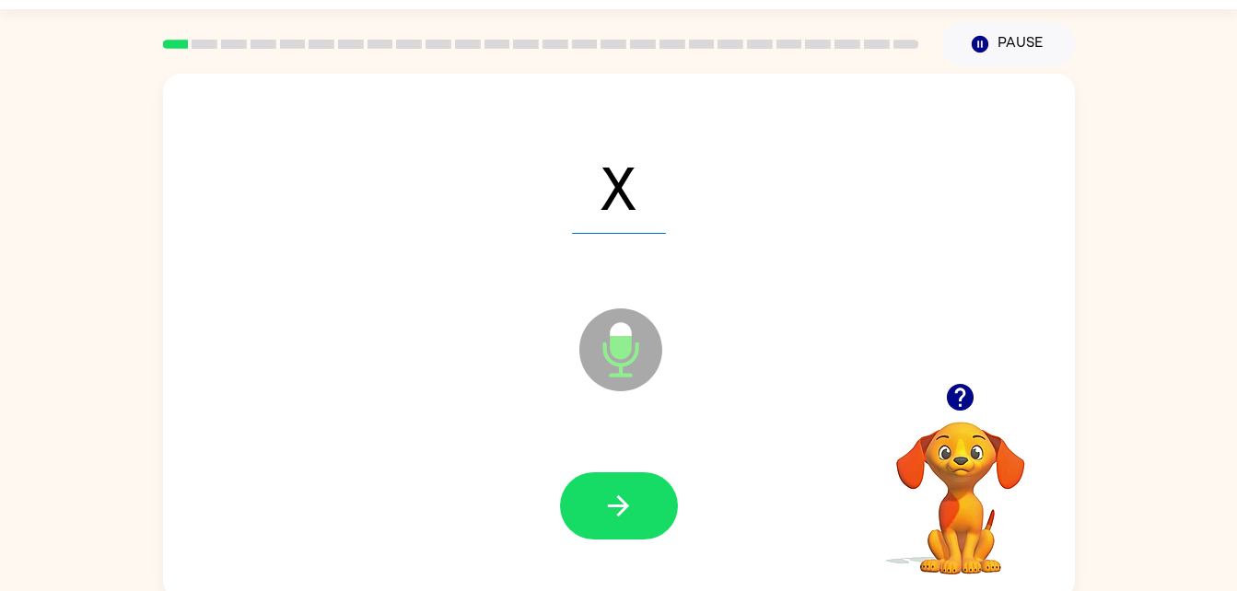
scroll to position [42, 0]
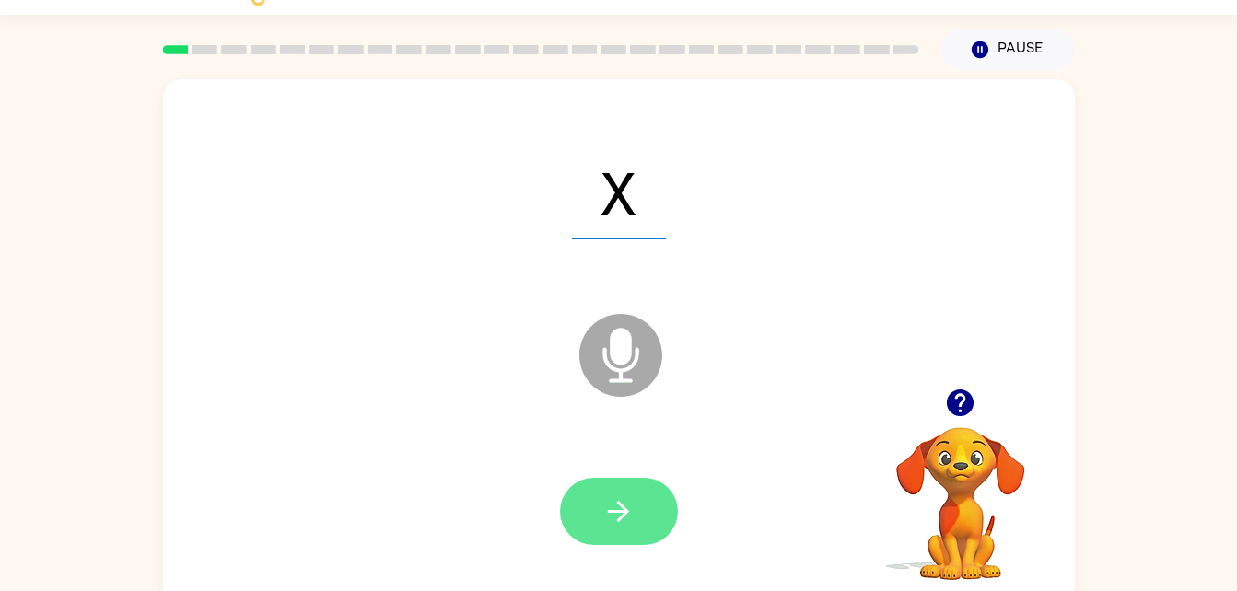
click at [609, 517] on icon "button" at bounding box center [618, 512] width 32 height 32
click at [613, 507] on icon "button" at bounding box center [618, 512] width 32 height 32
click at [615, 543] on button "button" at bounding box center [619, 511] width 118 height 67
click at [615, 492] on button "button" at bounding box center [619, 511] width 118 height 67
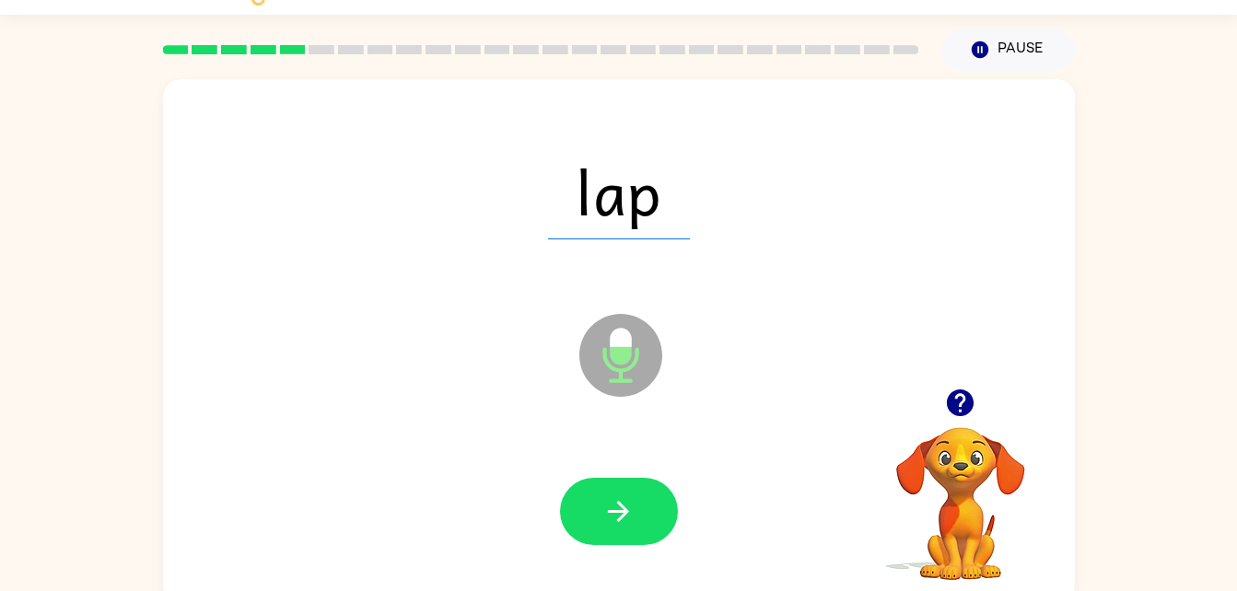
click at [640, 563] on div at bounding box center [618, 512] width 875 height 151
click at [648, 514] on button "button" at bounding box center [619, 511] width 118 height 67
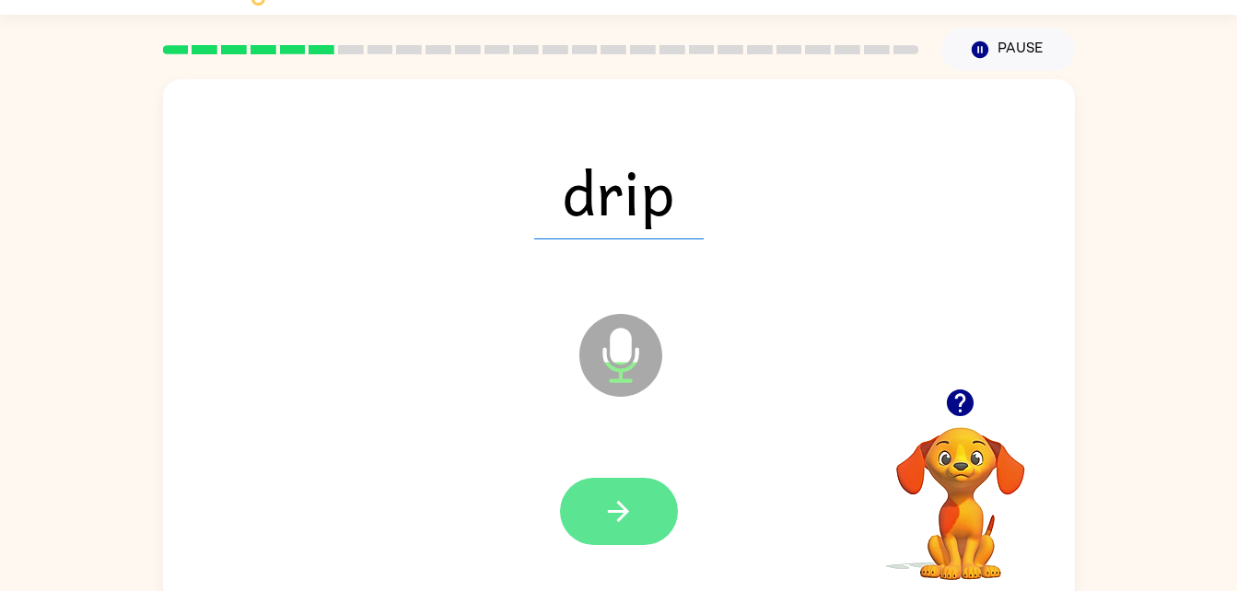
click at [625, 481] on button "button" at bounding box center [619, 511] width 118 height 67
click at [641, 501] on button "button" at bounding box center [619, 511] width 118 height 67
click at [635, 487] on button "button" at bounding box center [619, 511] width 118 height 67
click at [660, 513] on button "button" at bounding box center [619, 511] width 118 height 67
click at [622, 508] on icon "button" at bounding box center [618, 512] width 32 height 32
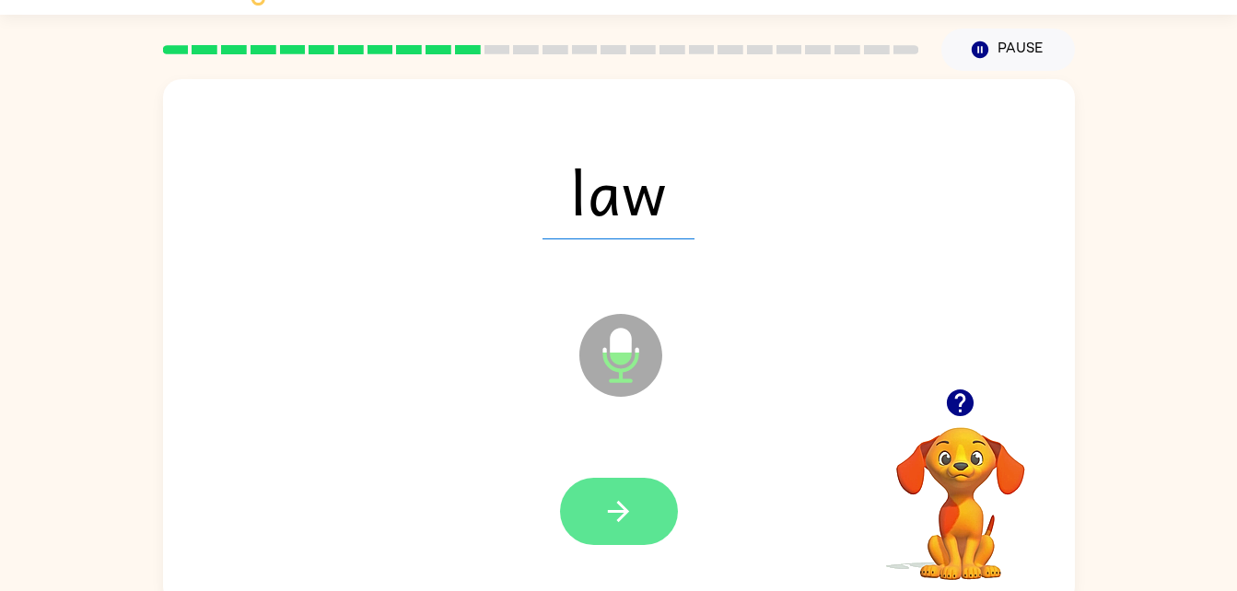
click at [663, 528] on button "button" at bounding box center [619, 511] width 118 height 67
click at [653, 479] on button "button" at bounding box center [619, 511] width 118 height 67
click at [630, 510] on icon "button" at bounding box center [618, 512] width 32 height 32
click at [592, 527] on button "button" at bounding box center [619, 511] width 118 height 67
click at [648, 479] on button "button" at bounding box center [619, 511] width 118 height 67
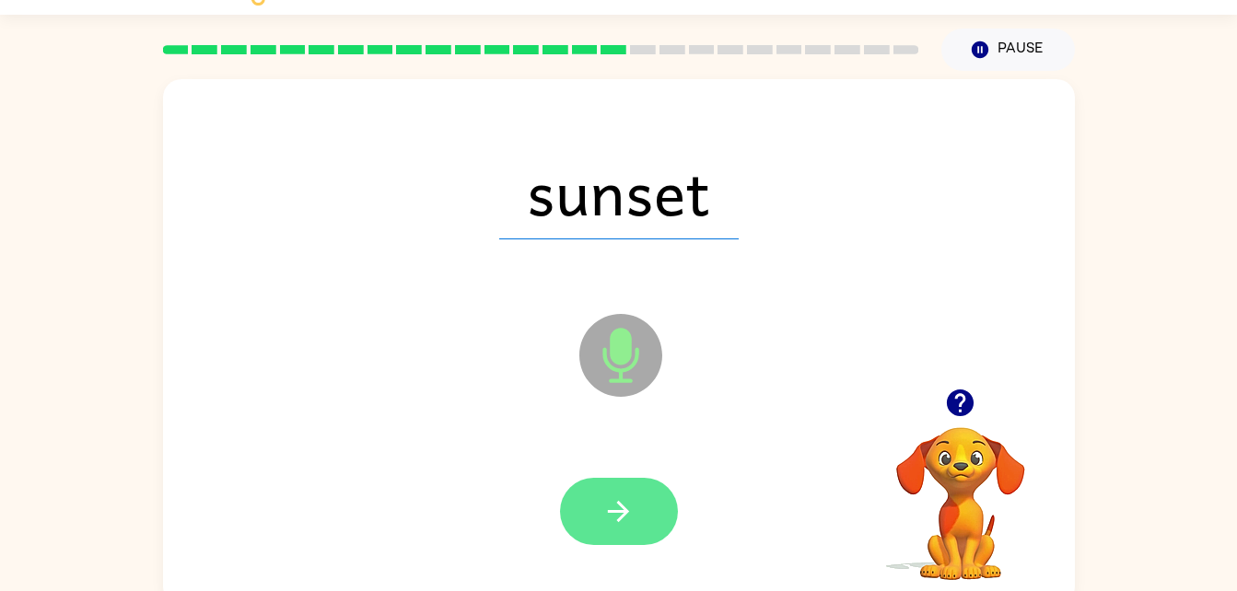
click at [640, 508] on button "button" at bounding box center [619, 511] width 118 height 67
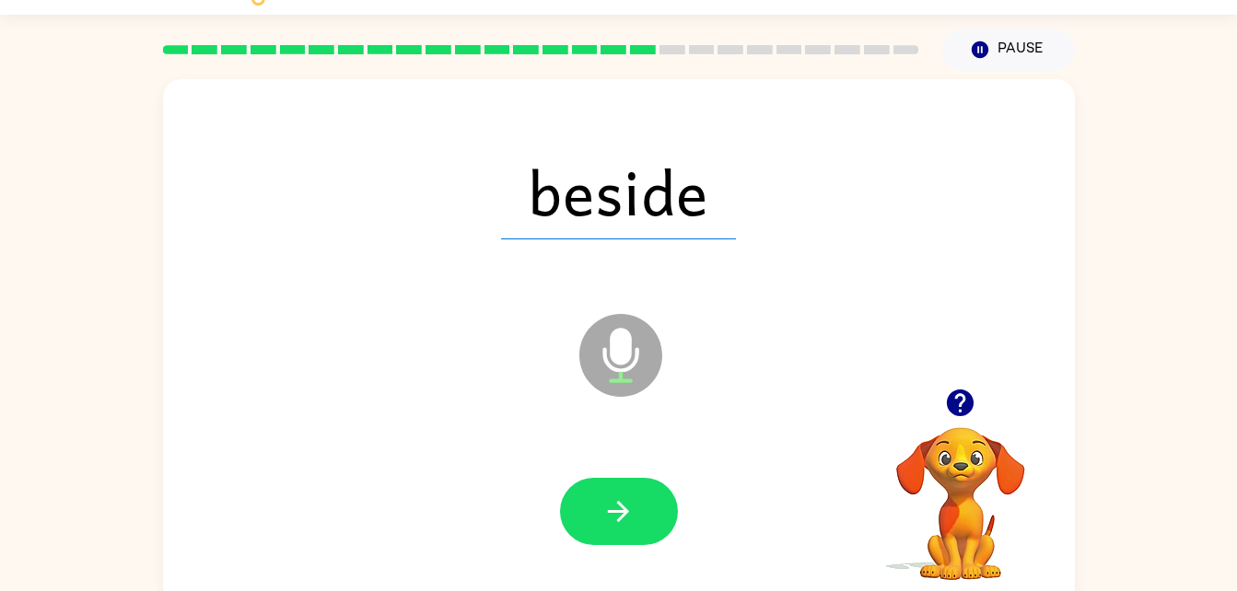
scroll to position [41, 0]
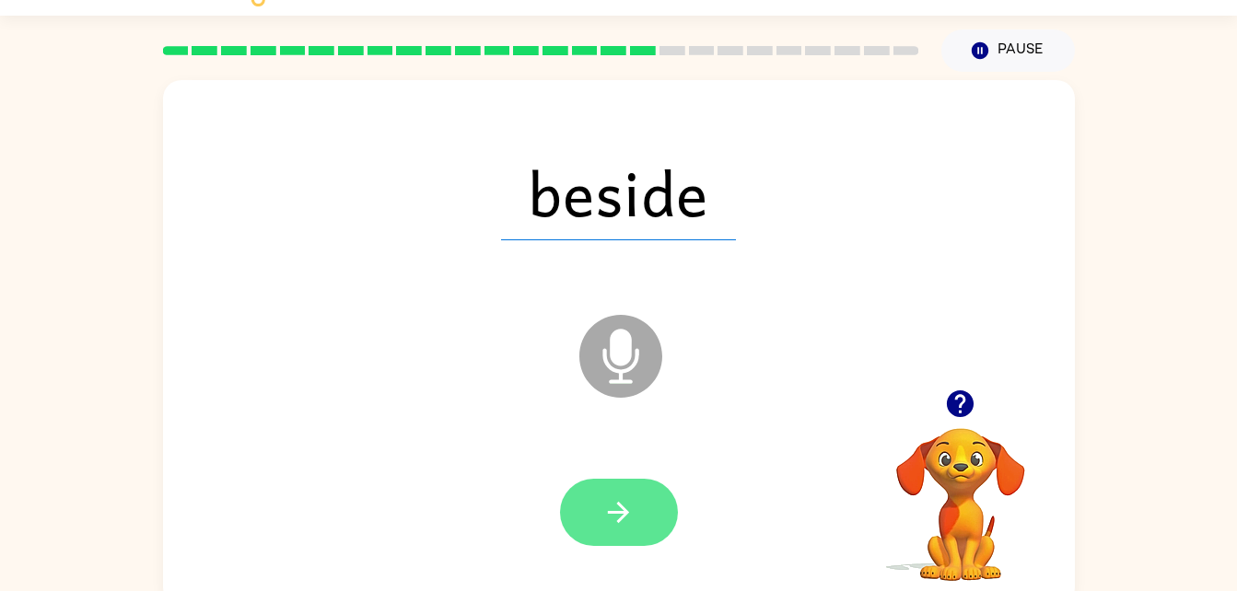
click at [643, 481] on button "button" at bounding box center [619, 512] width 118 height 67
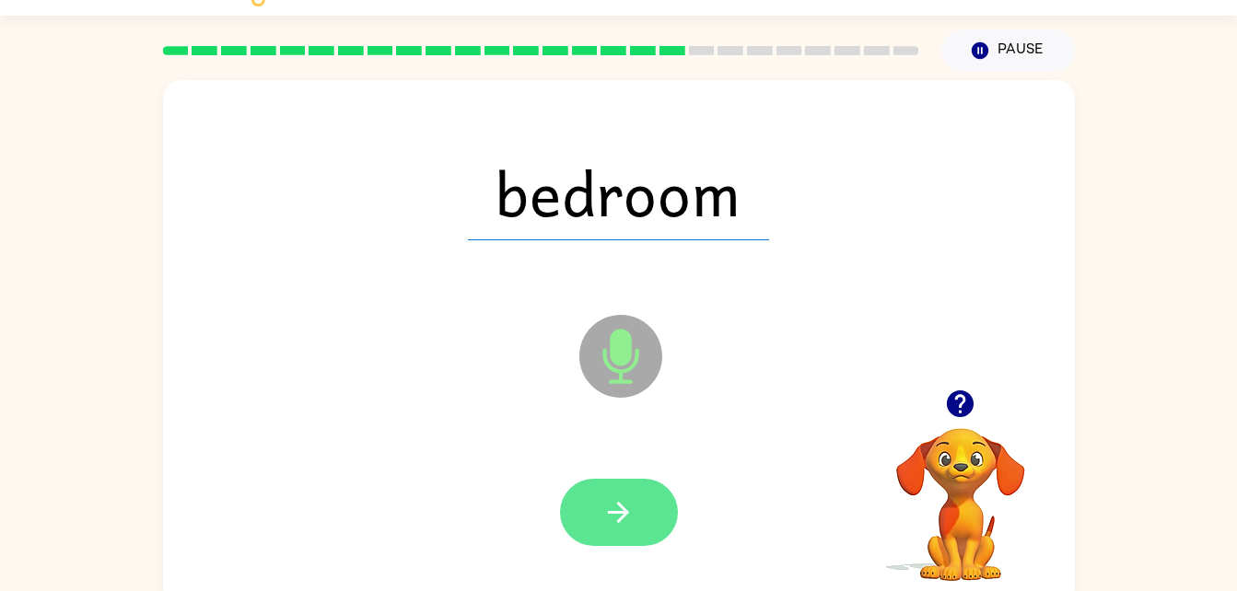
click at [637, 514] on button "button" at bounding box center [619, 512] width 118 height 67
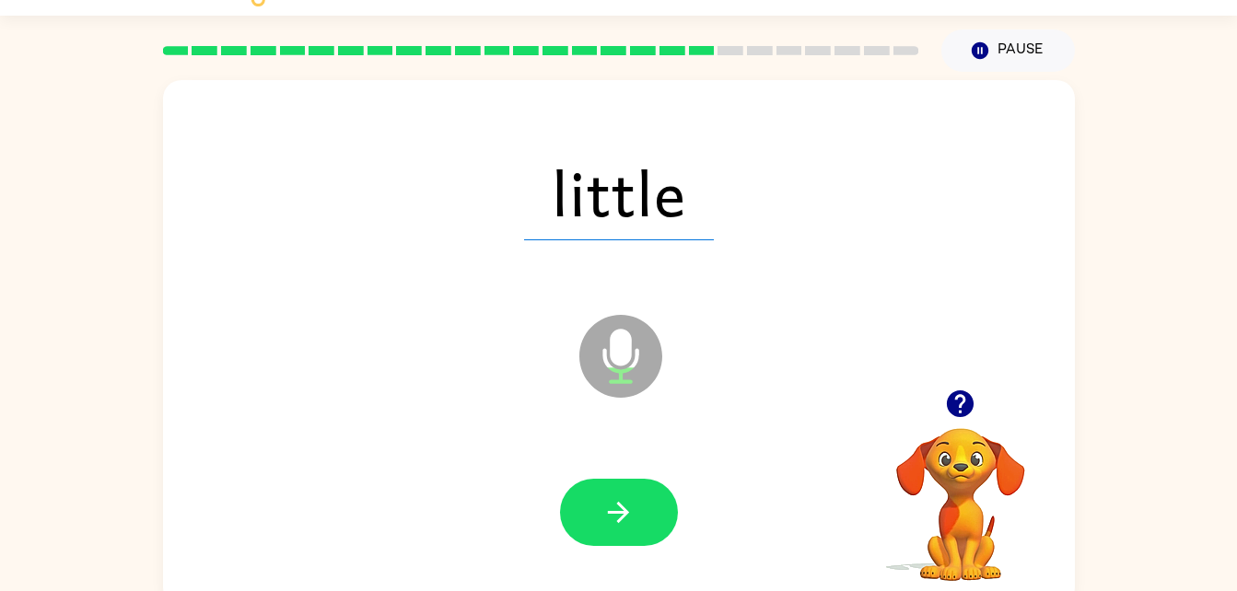
click at [741, 568] on div at bounding box center [618, 513] width 875 height 151
click at [647, 528] on button "button" at bounding box center [619, 512] width 118 height 67
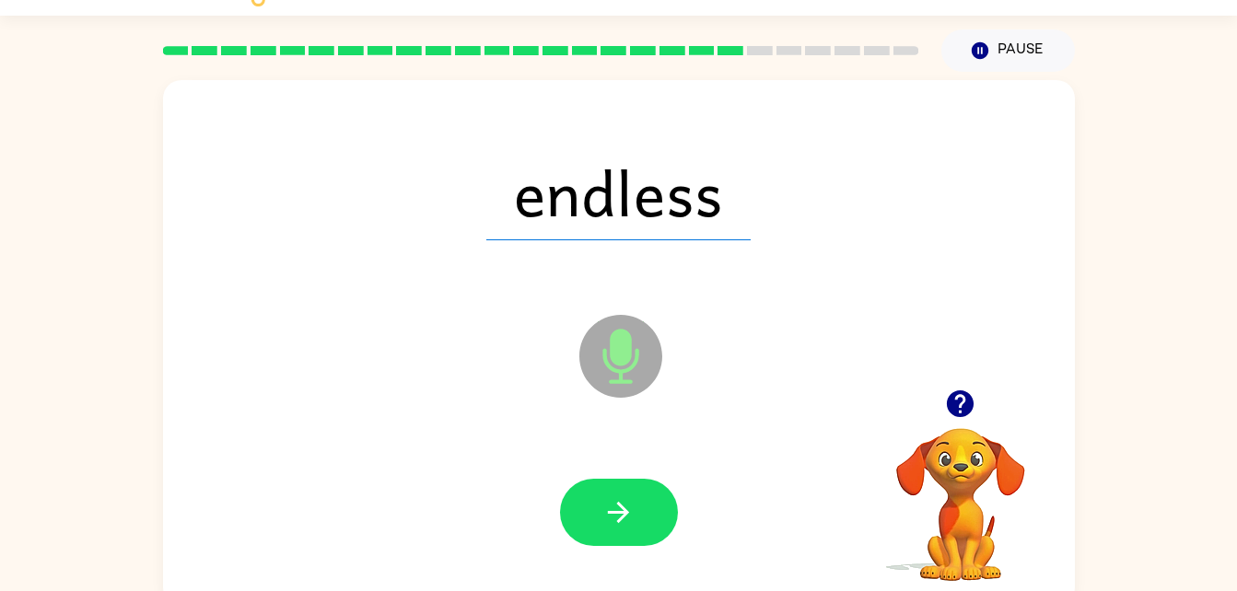
scroll to position [45, 0]
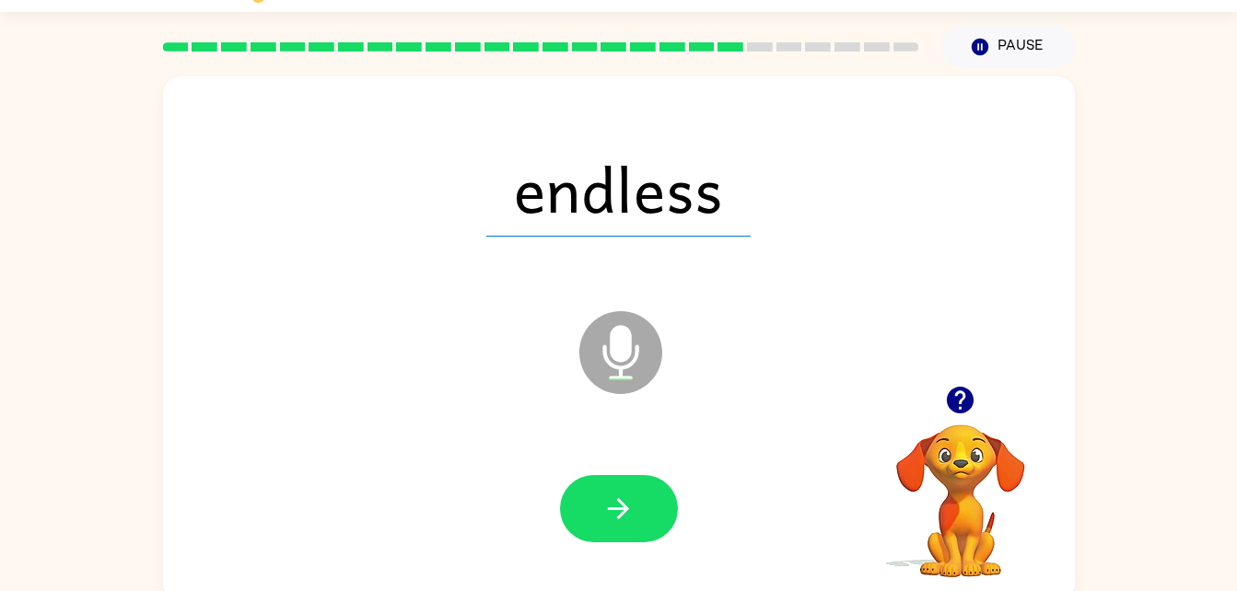
click at [703, 542] on div at bounding box center [618, 509] width 875 height 151
click at [662, 488] on button "button" at bounding box center [619, 508] width 118 height 67
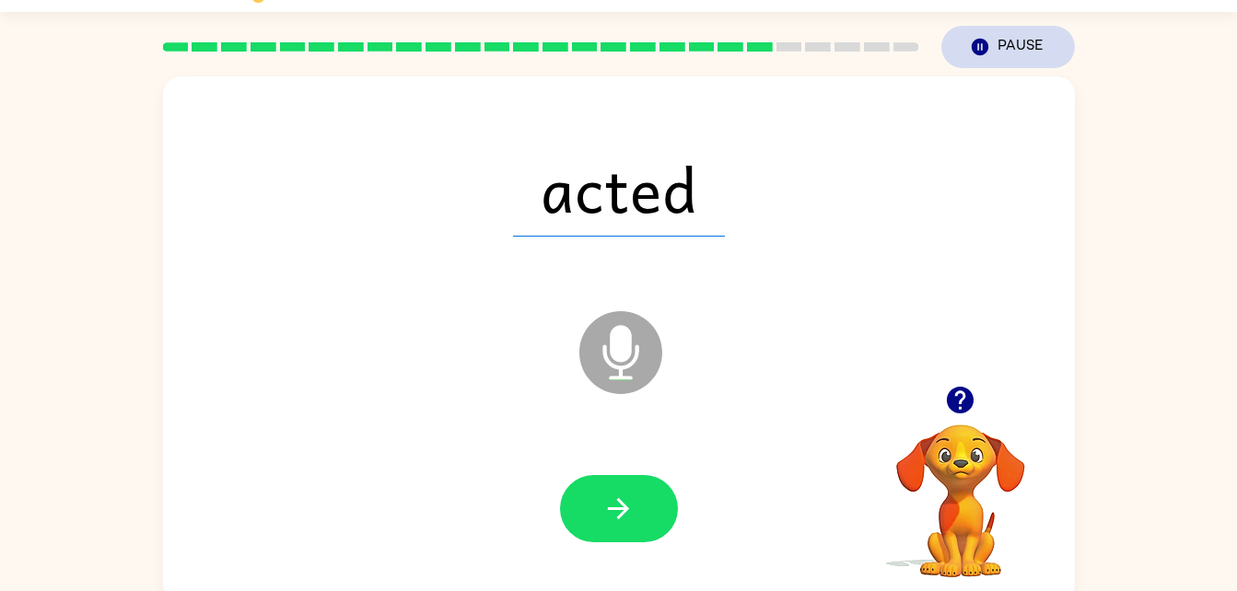
click at [974, 48] on icon "button" at bounding box center [979, 47] width 17 height 17
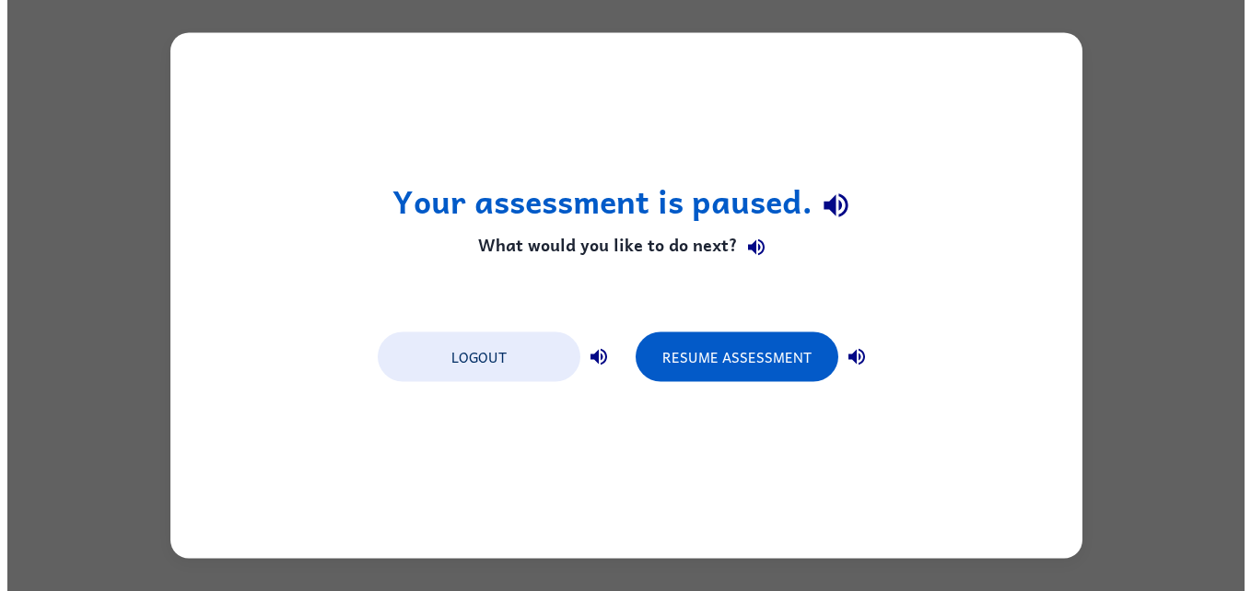
scroll to position [0, 0]
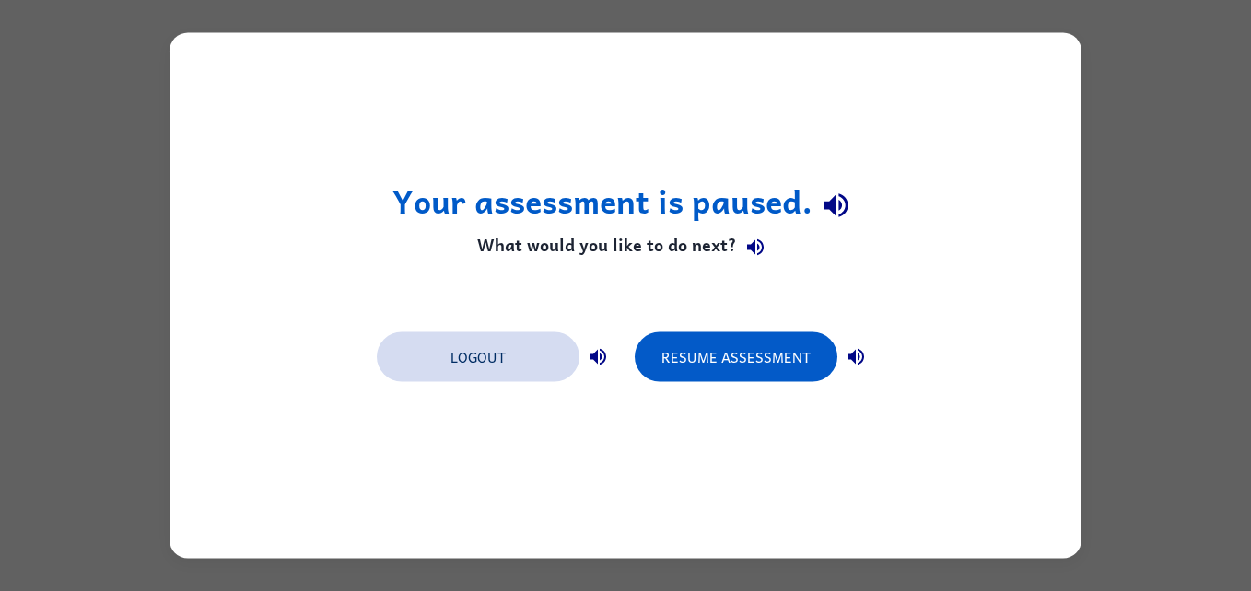
click at [461, 354] on button "Logout" at bounding box center [478, 358] width 203 height 50
